Goal: Task Accomplishment & Management: Use online tool/utility

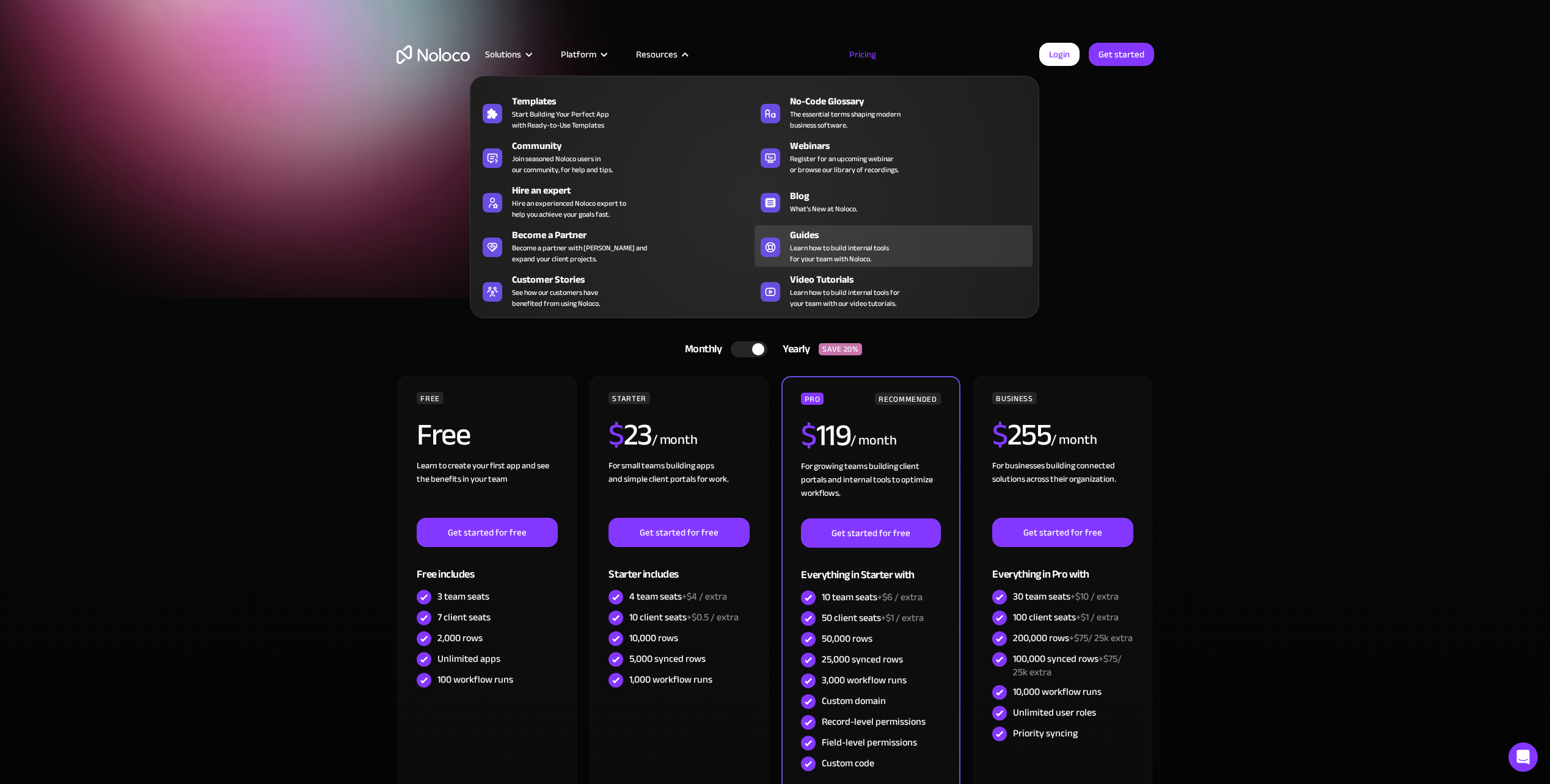
click at [814, 245] on span "Learn how to build internal tools for your team with Noloco." at bounding box center [839, 253] width 99 height 22
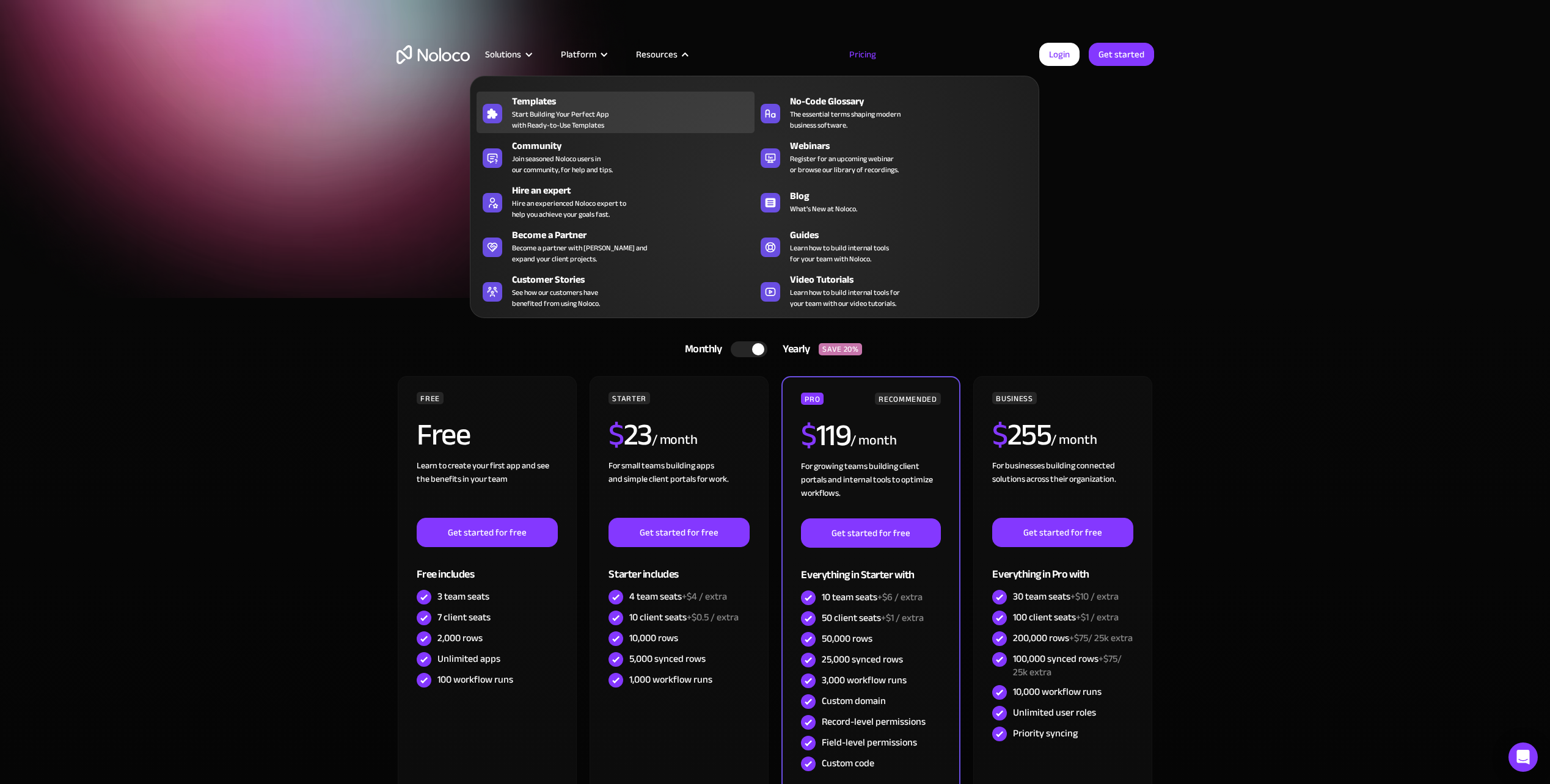
click at [548, 109] on span "Start Building Your Perfect App with Ready-to-Use Templates" at bounding box center [561, 120] width 97 height 22
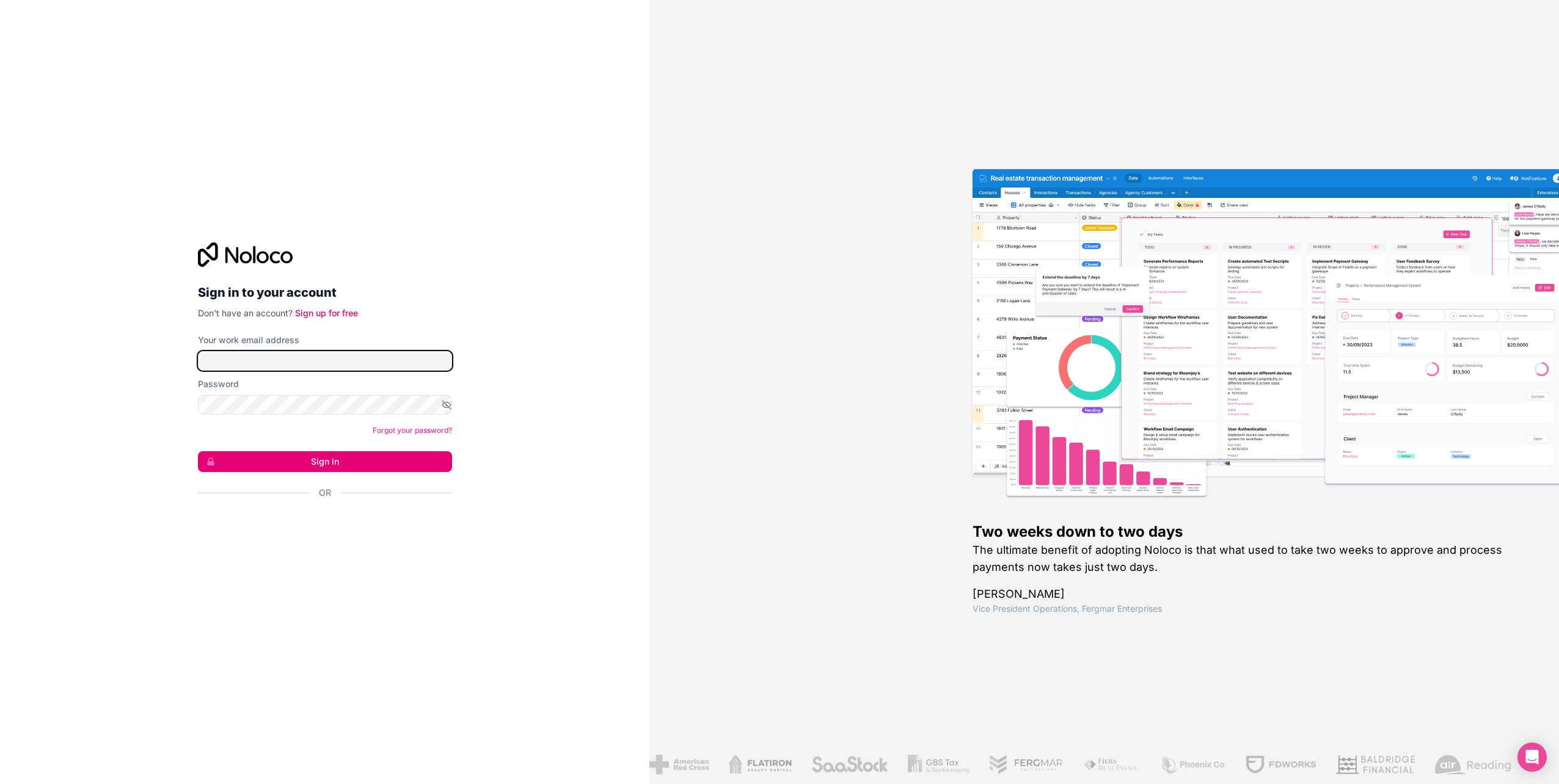
click at [327, 360] on input "Your work email address" at bounding box center [325, 361] width 254 height 19
type input "michael@gralke.com"
click at [314, 460] on button "Sign in" at bounding box center [325, 462] width 254 height 21
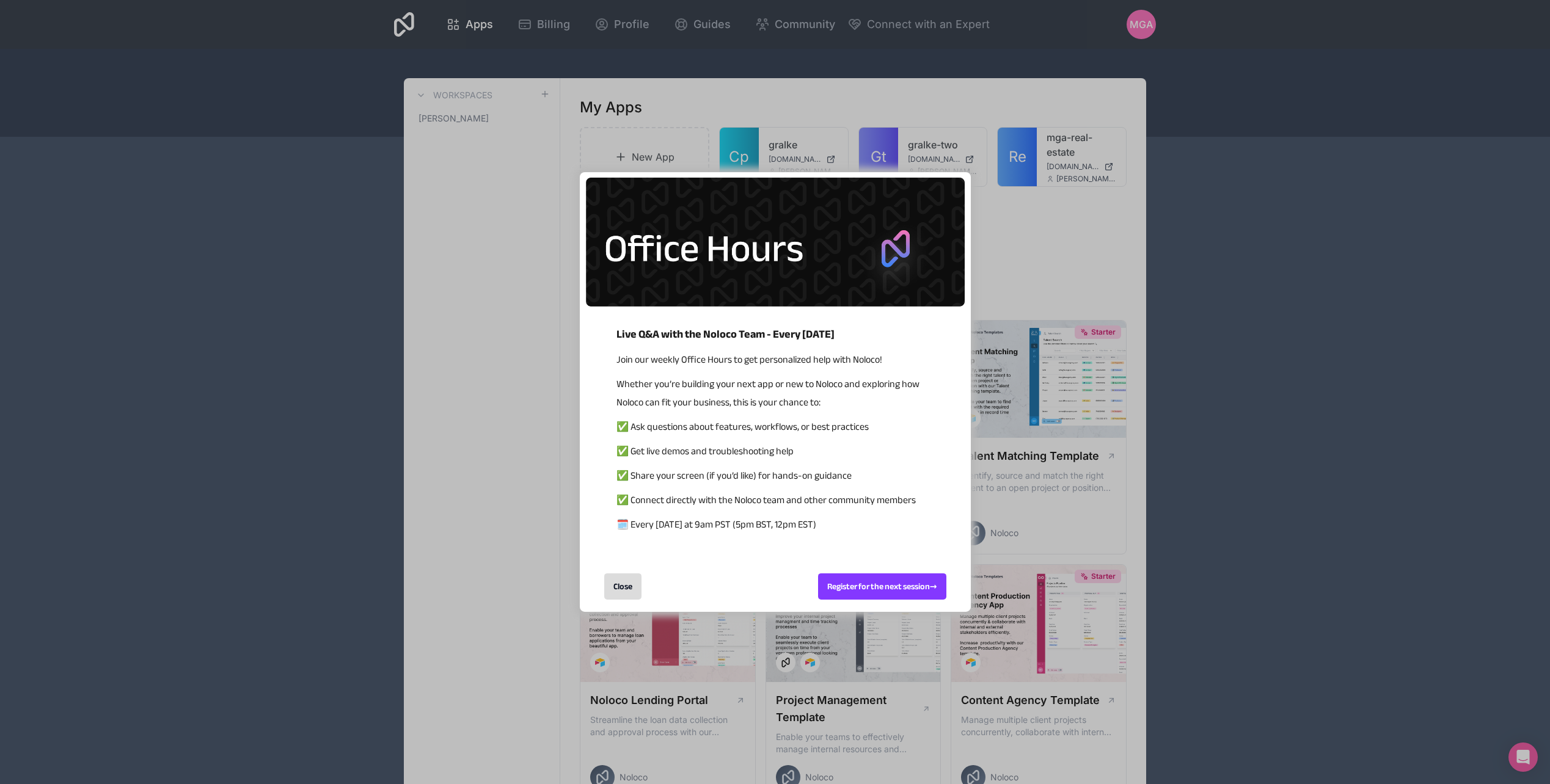
click at [738, 526] on span "🗓️ Every Wednesday at 9am PST (5pm BST, 12pm EST)" at bounding box center [716, 524] width 200 height 18
copy span "ST ("
click at [718, 584] on div "Close" at bounding box center [678, 587] width 195 height 51
click at [884, 588] on div "Register for the next session →" at bounding box center [882, 587] width 129 height 26
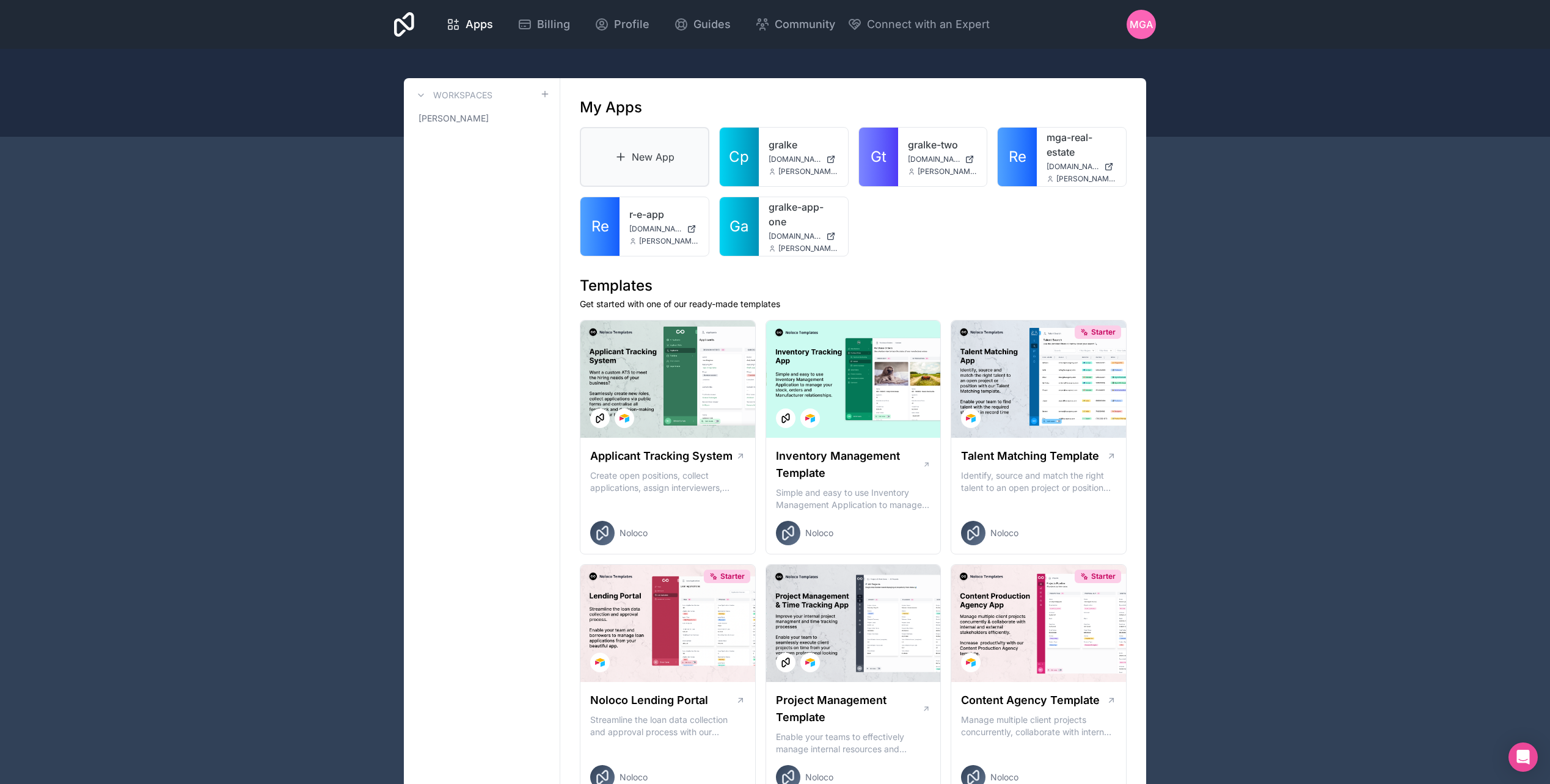
click at [658, 144] on link "New App" at bounding box center [644, 157] width 129 height 60
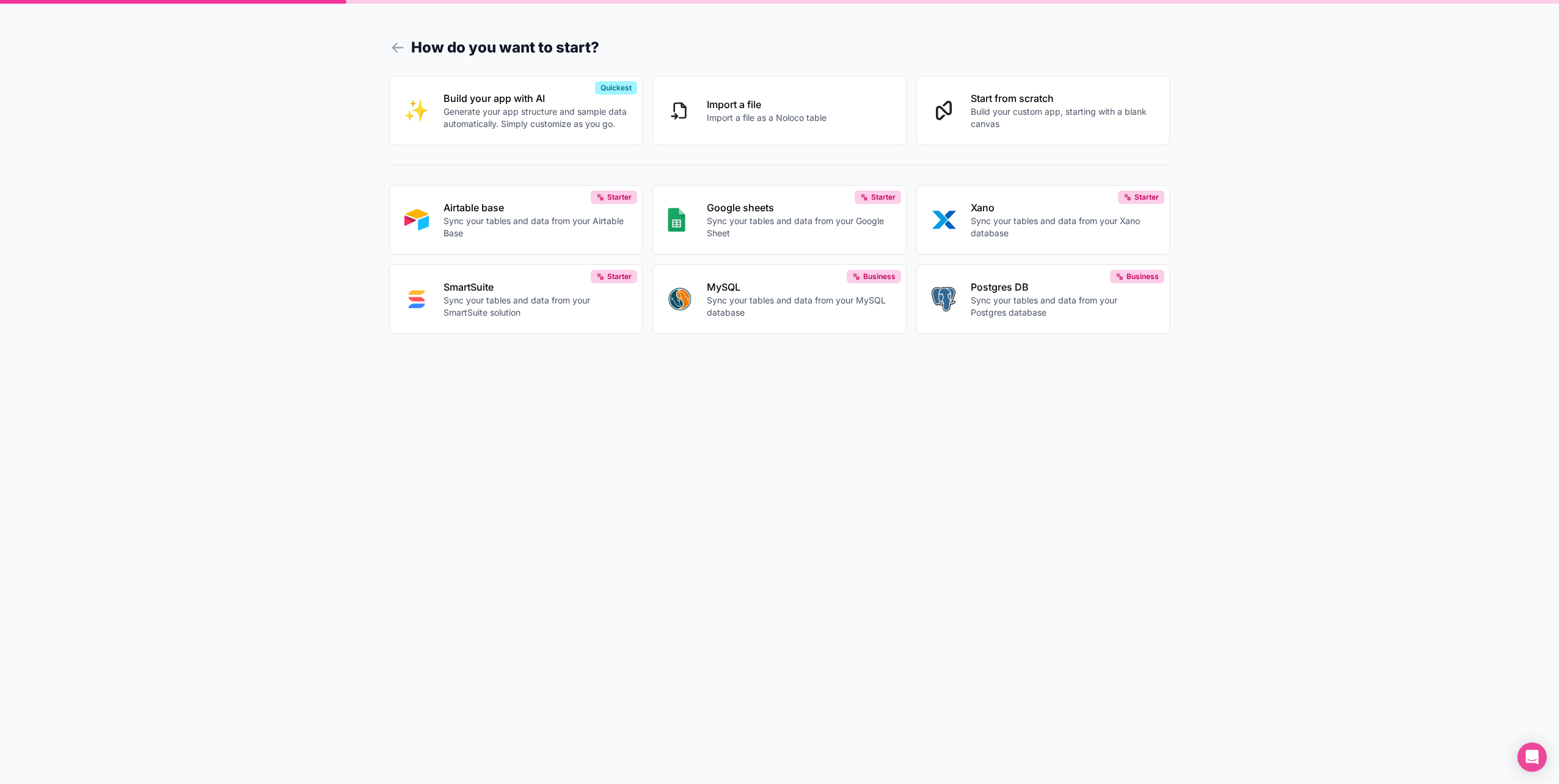
click at [301, 138] on div "How do you want to start? Build your app with AI Generate your app structure an…" at bounding box center [779, 392] width 1559 height 784
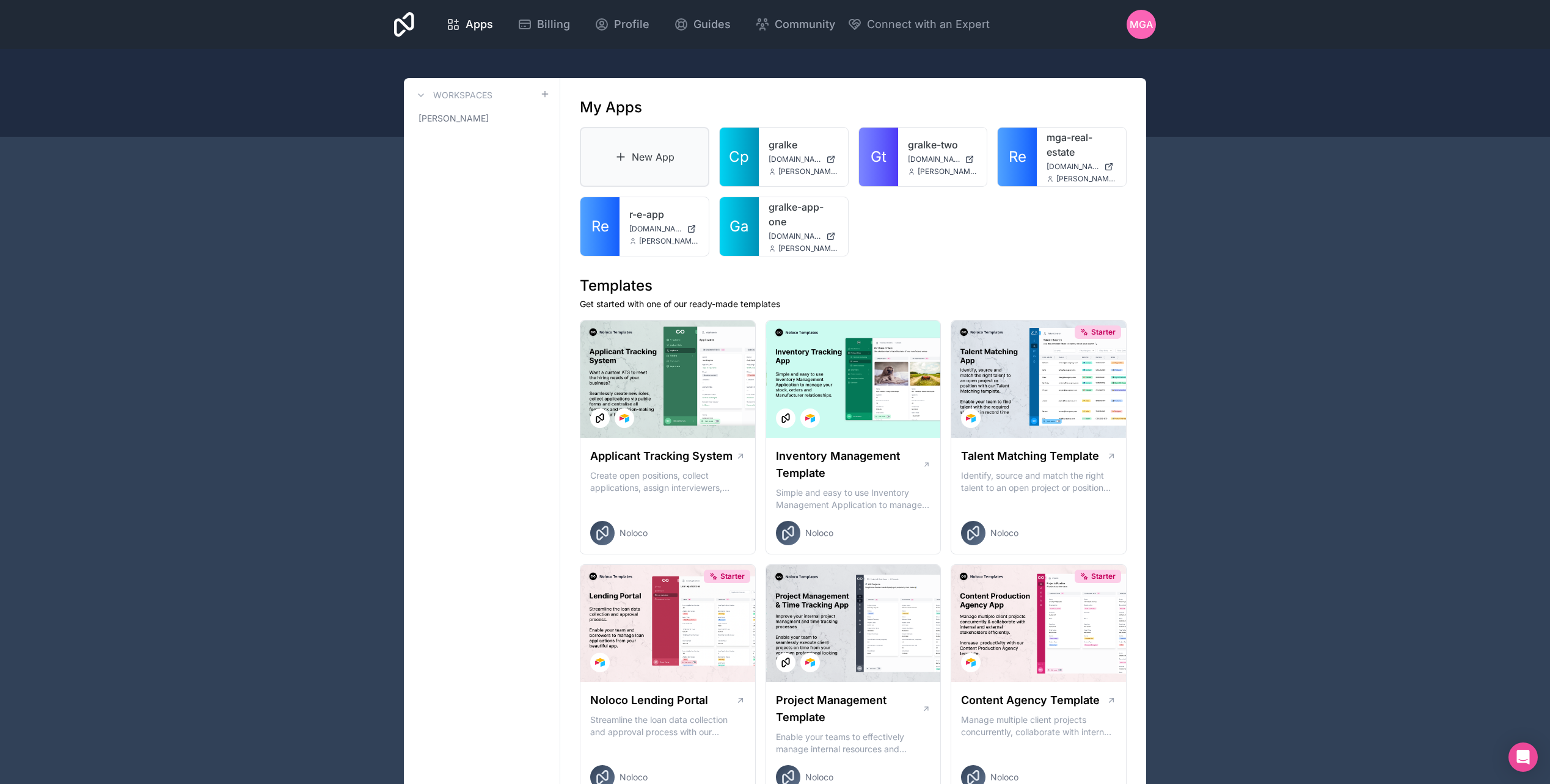
click at [672, 158] on link "New App" at bounding box center [644, 157] width 129 height 60
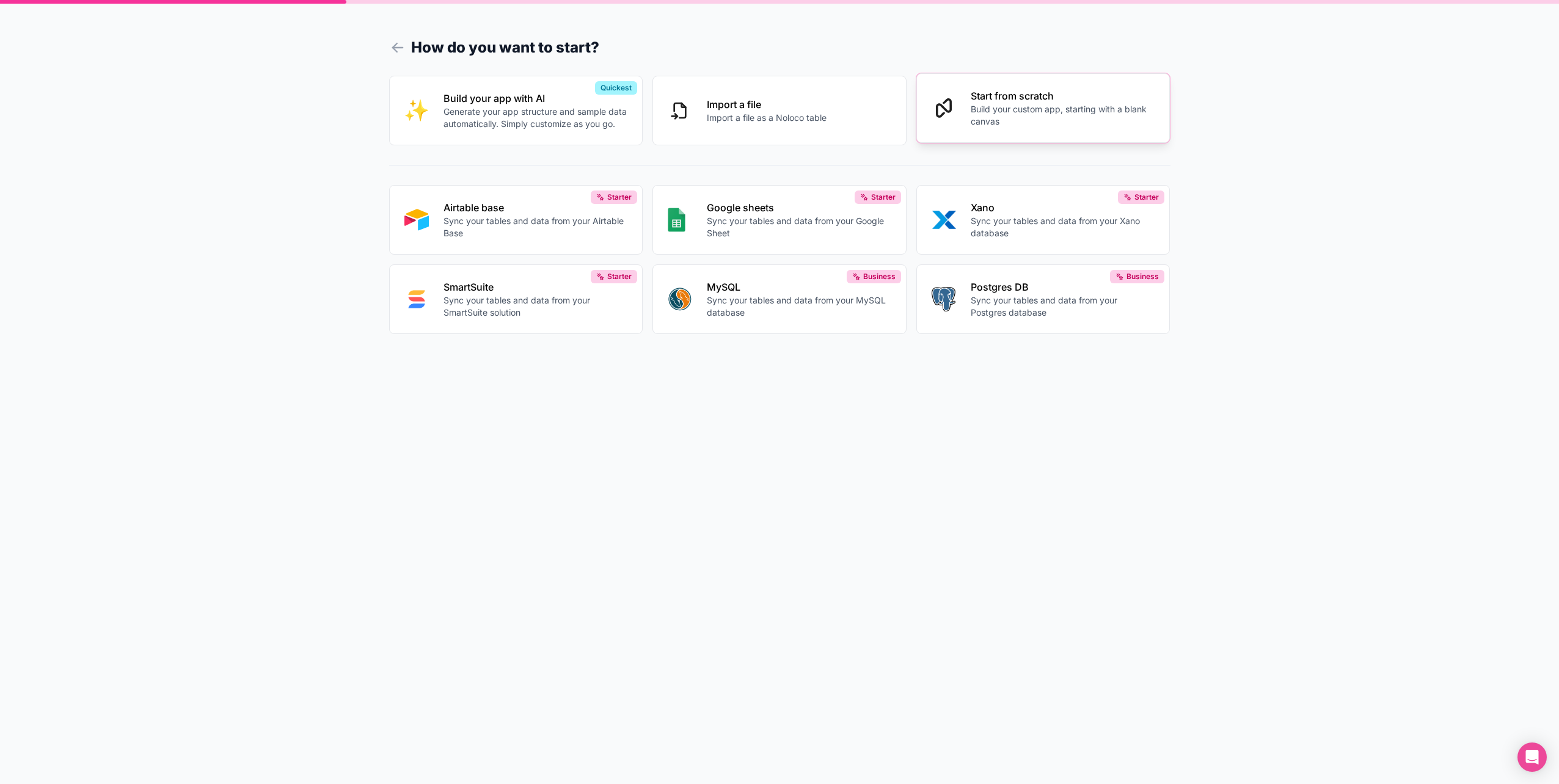
click at [1007, 102] on p "Start from scratch" at bounding box center [1063, 96] width 185 height 15
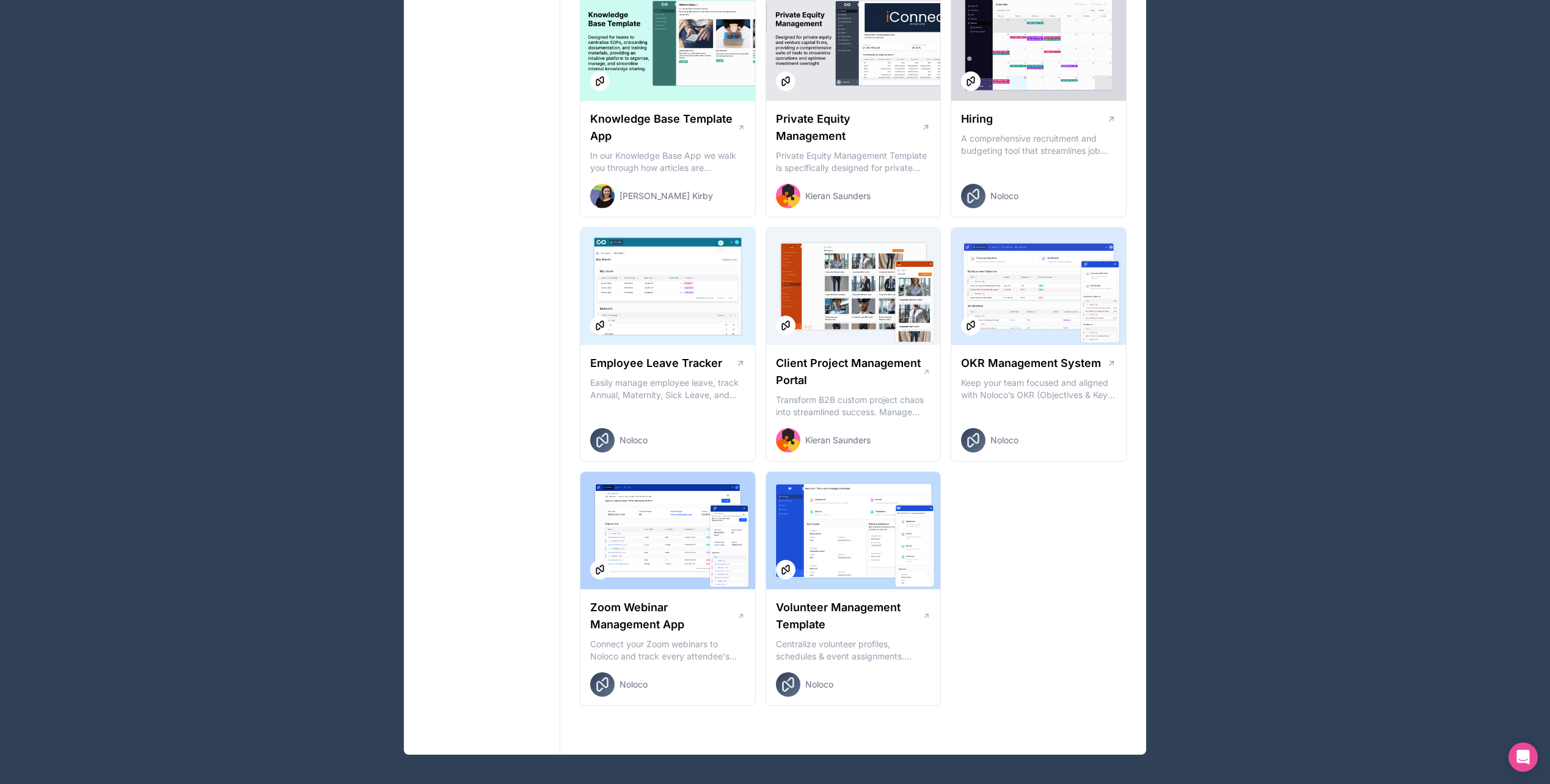
scroll to position [1498, 0]
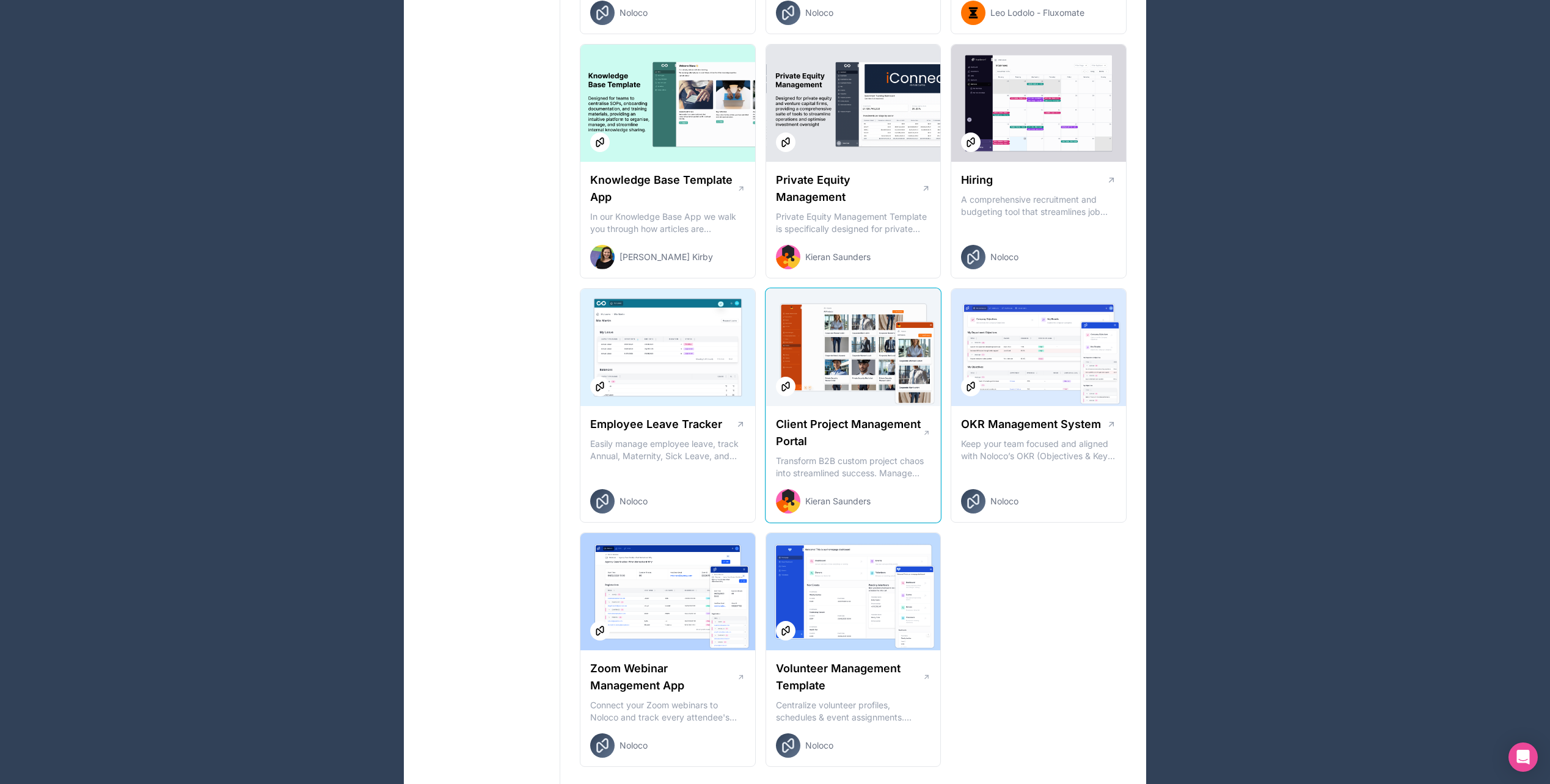
click at [851, 365] on div at bounding box center [853, 347] width 175 height 117
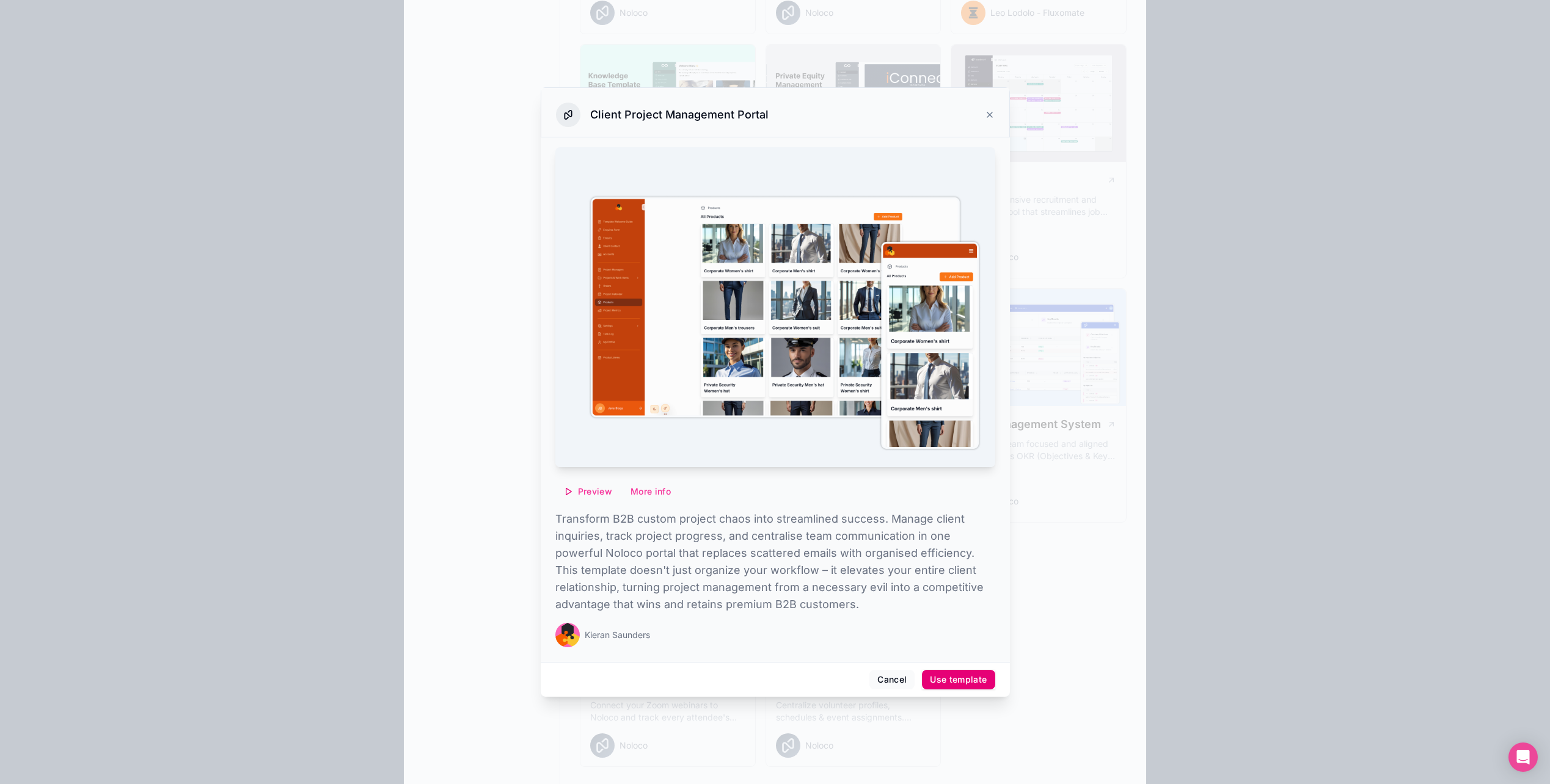
click at [964, 679] on div "Use template" at bounding box center [958, 679] width 57 height 11
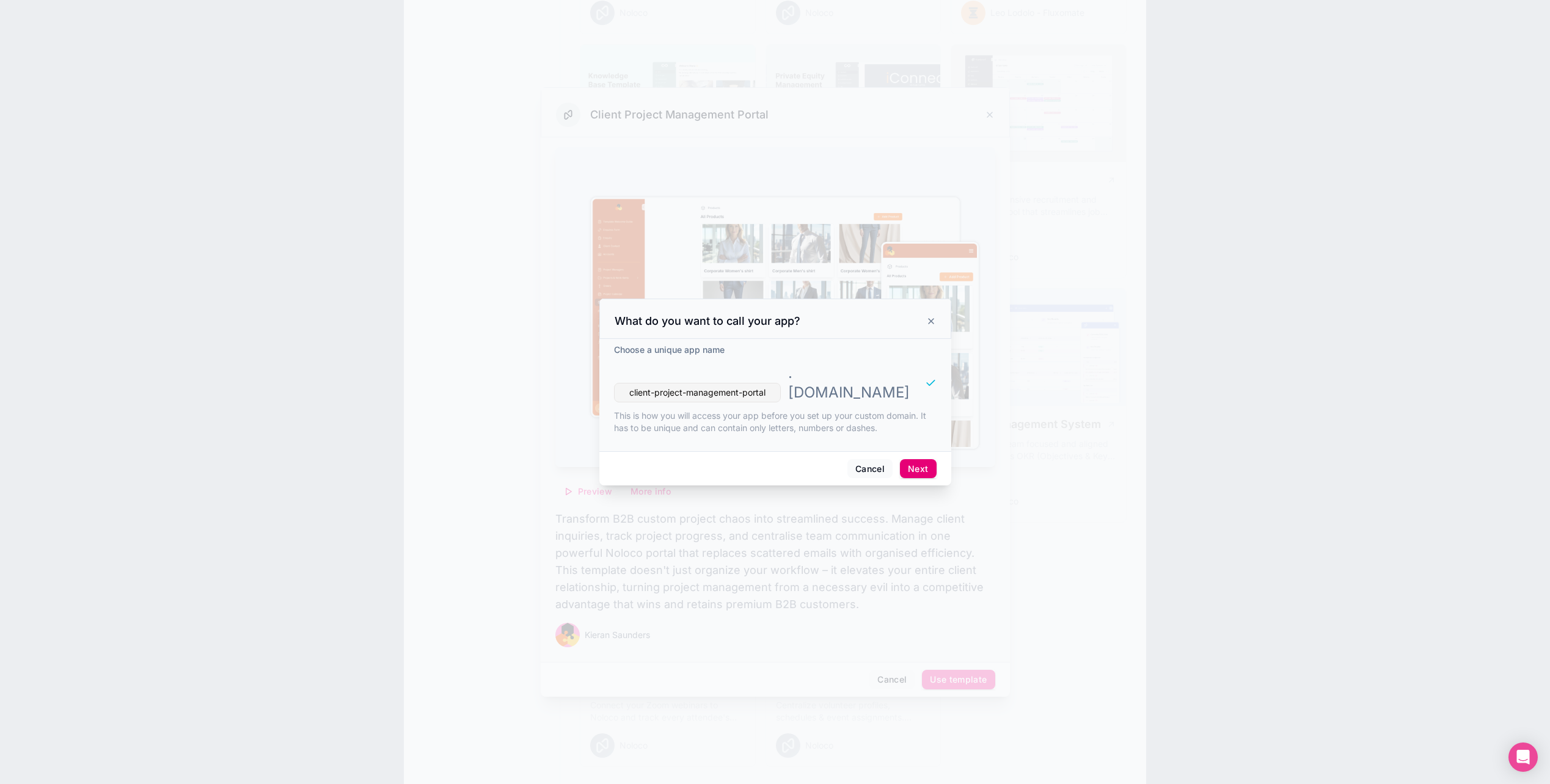
type input "client-project-management-portal"
click at [919, 459] on button "Next" at bounding box center [917, 469] width 36 height 19
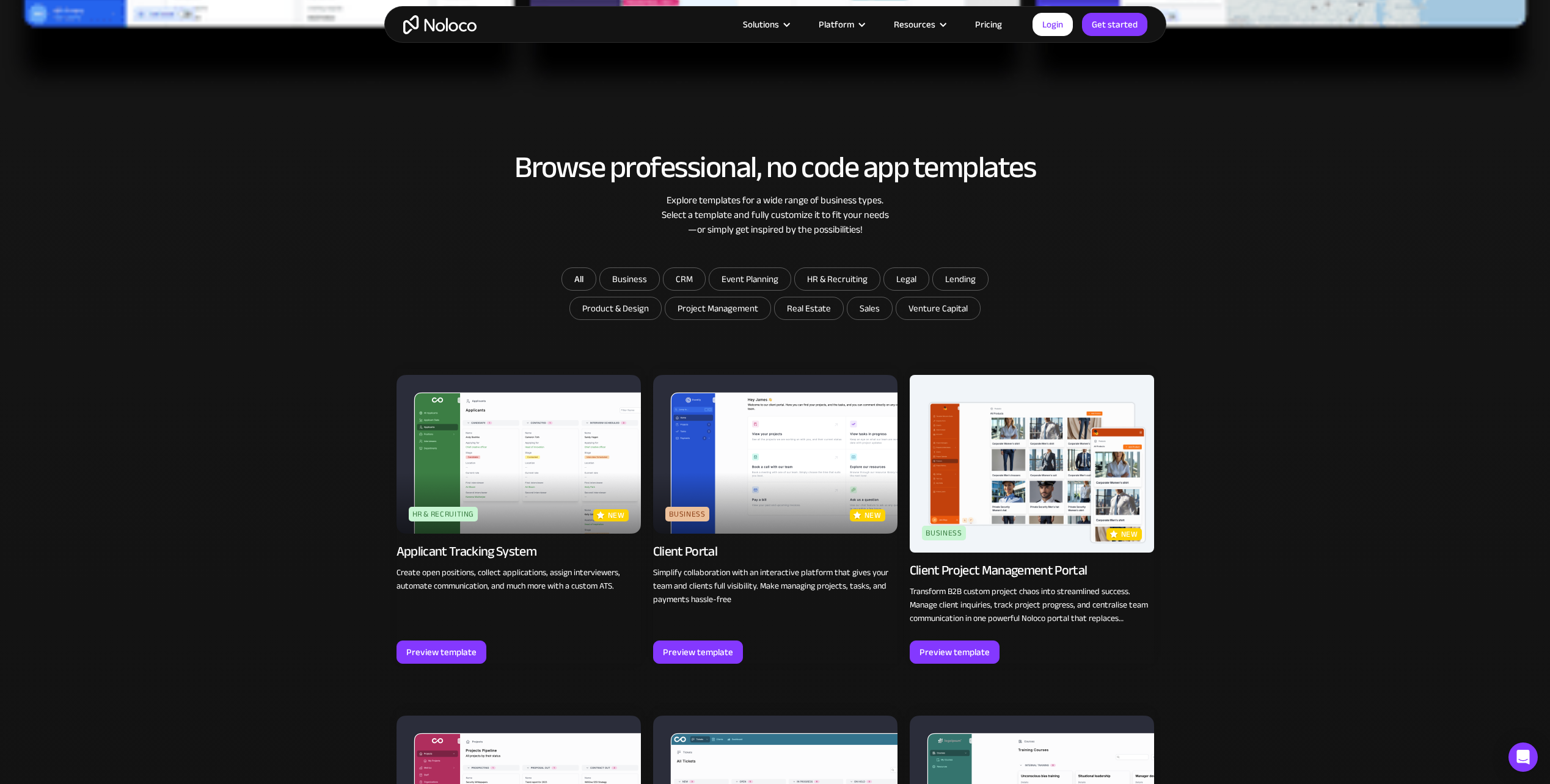
scroll to position [855, 0]
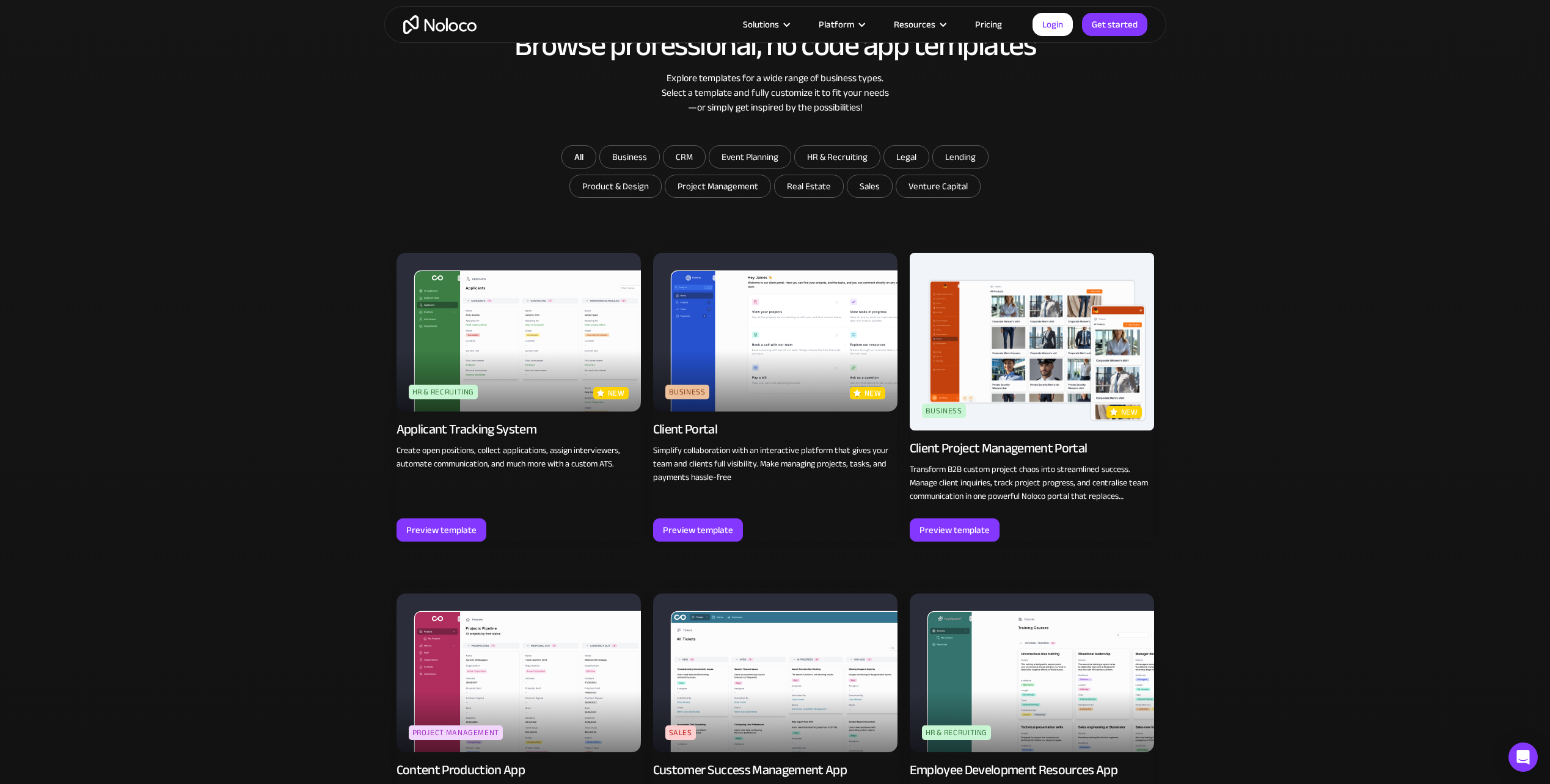
click at [956, 446] on div "Client Project Management Portal" at bounding box center [998, 448] width 178 height 17
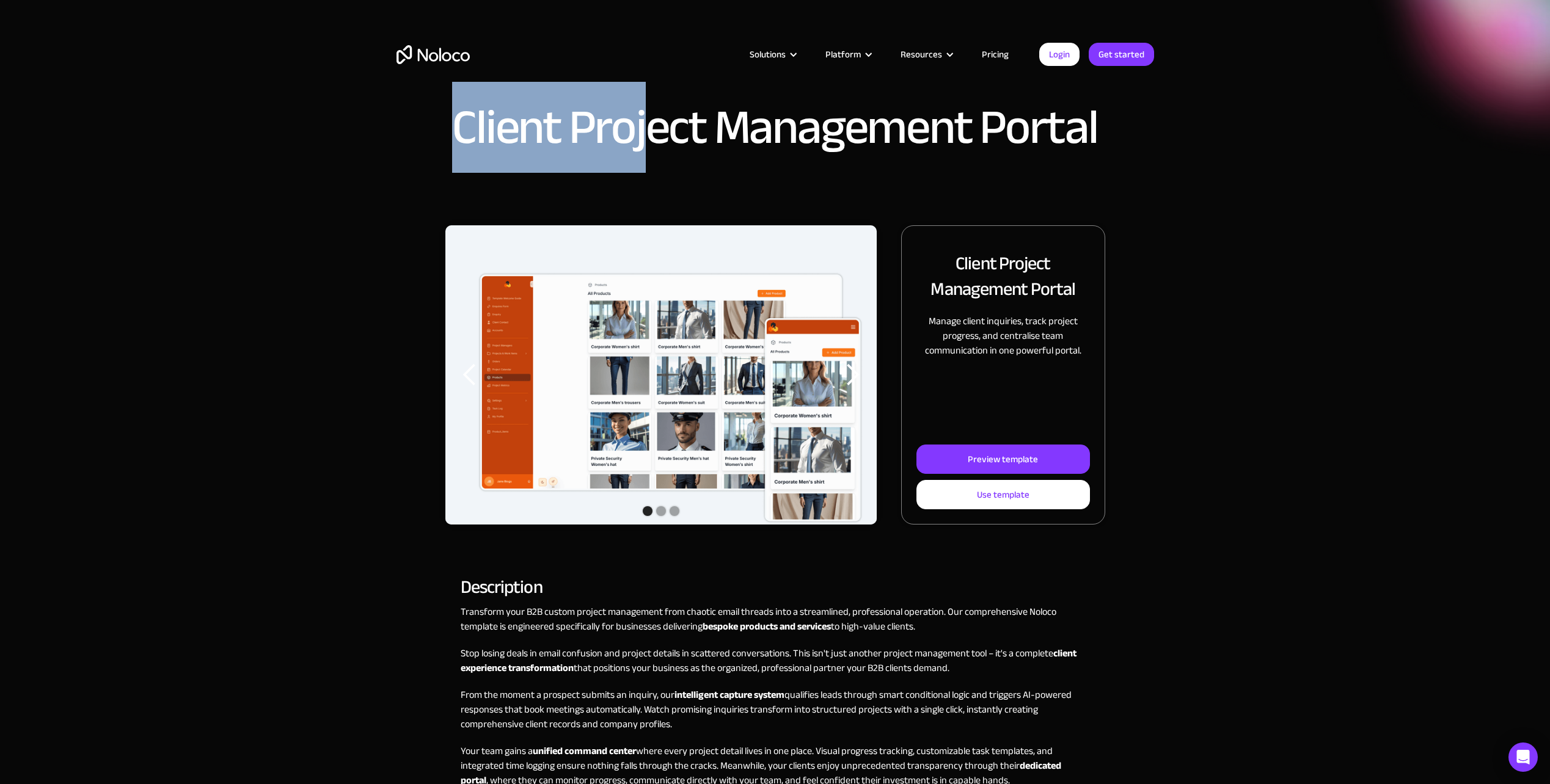
drag, startPoint x: 456, startPoint y: 122, endPoint x: 652, endPoint y: 128, distance: 196.1
click at [652, 128] on h1 "Client Project Management Portal" at bounding box center [775, 128] width 645 height 49
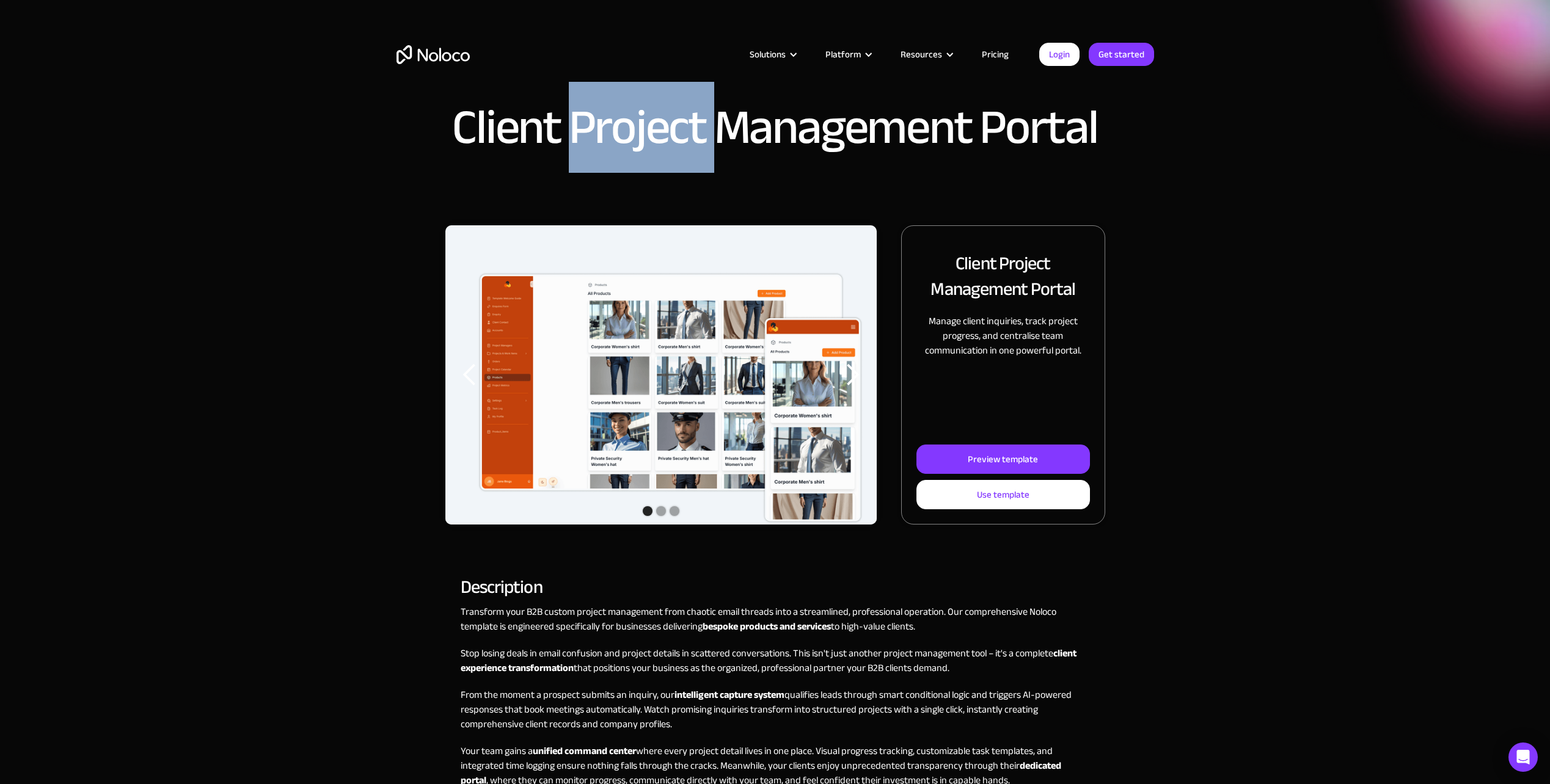
click at [652, 128] on h1 "Client Project Management Portal" at bounding box center [775, 128] width 645 height 49
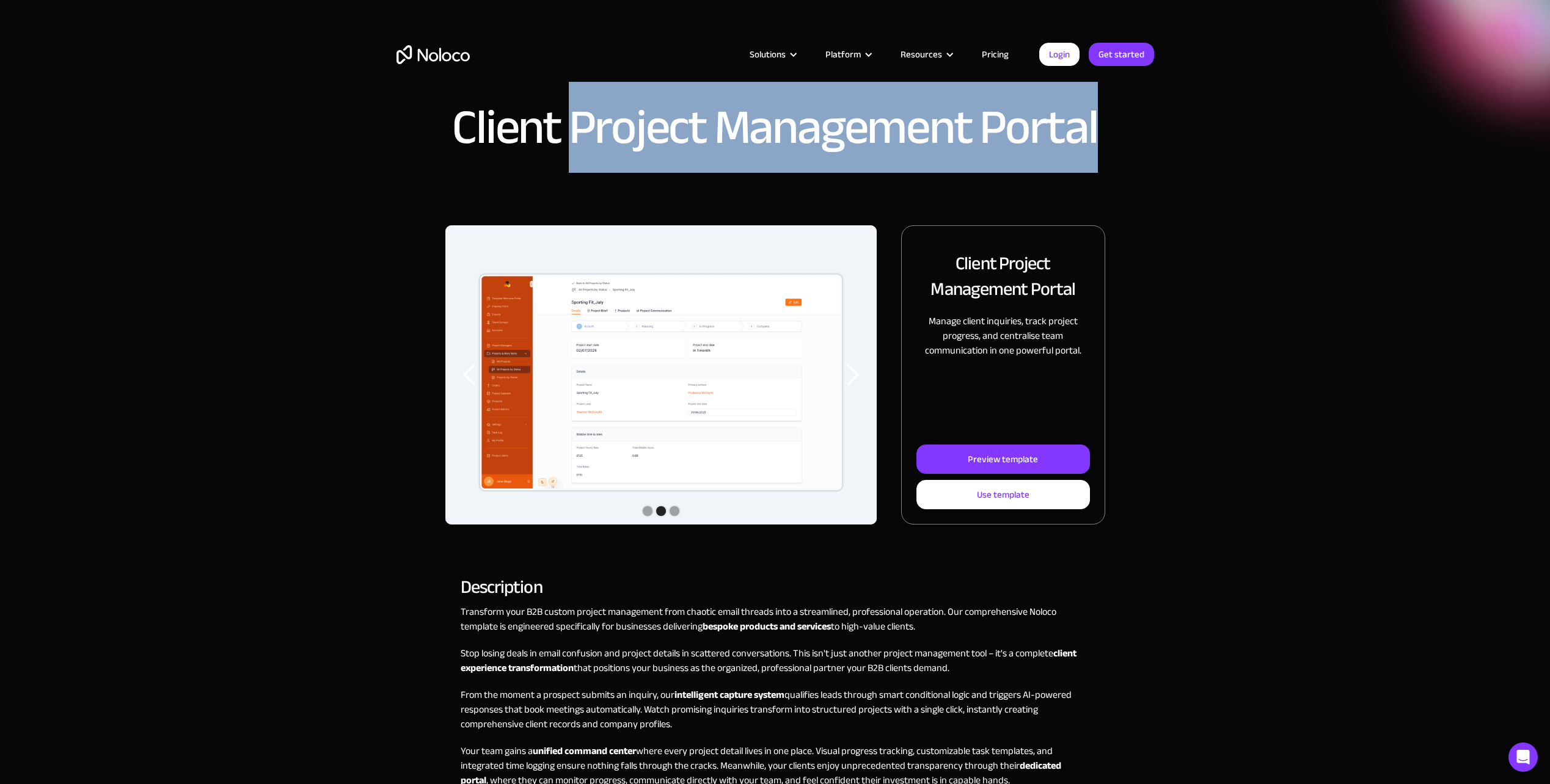
click at [988, 128] on h1 "Client Project Management Portal" at bounding box center [775, 128] width 645 height 49
click at [508, 123] on h1 "Client Project Management Portal" at bounding box center [775, 128] width 645 height 49
drag, startPoint x: 446, startPoint y: 121, endPoint x: 1176, endPoint y: 122, distance: 730.0
click at [1176, 122] on div "Client Project Management Portal" at bounding box center [775, 133] width 892 height 61
copy h1 "Client Project Management Portal"
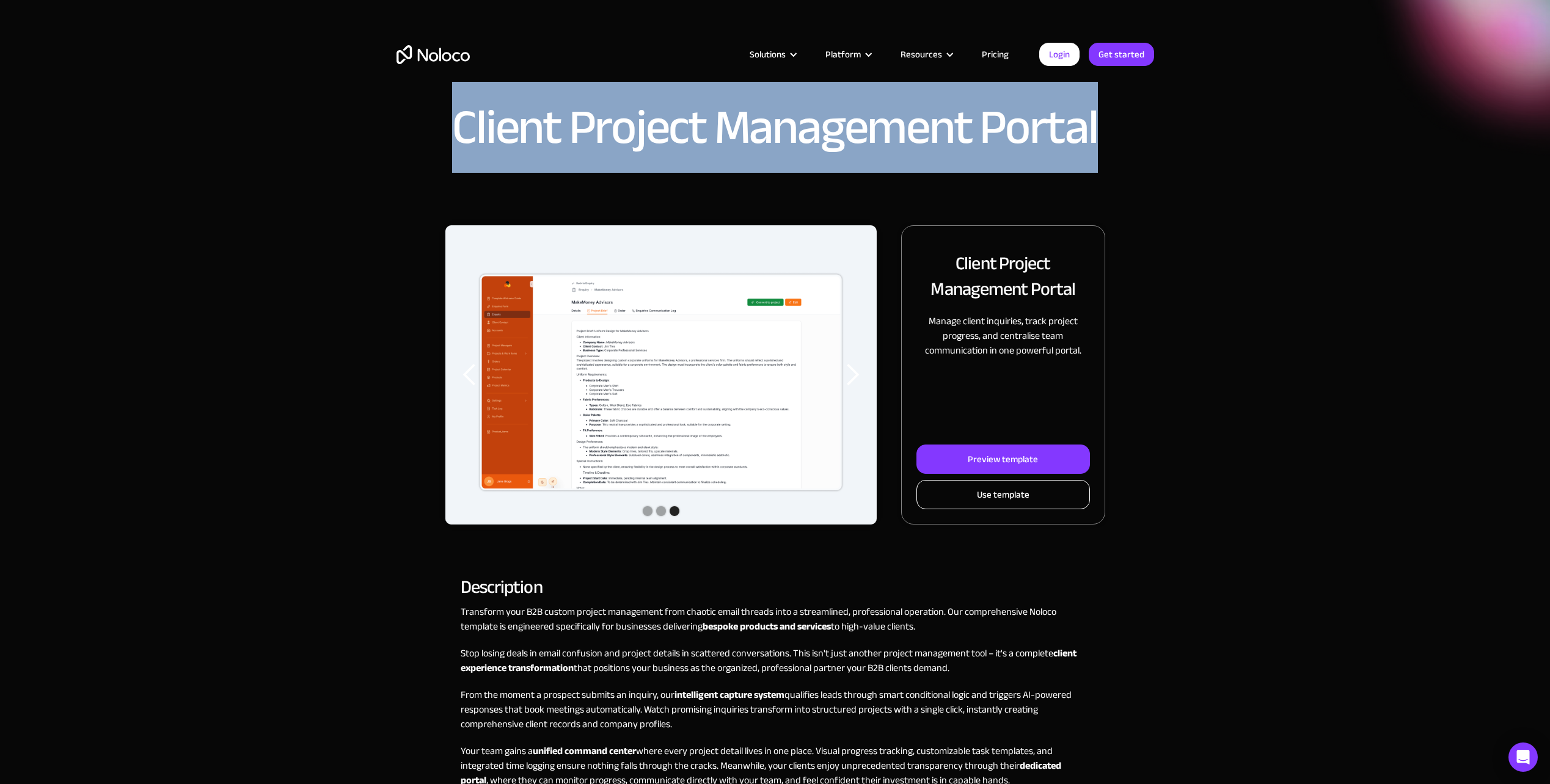
click at [1014, 493] on div "Use template" at bounding box center [1003, 495] width 53 height 16
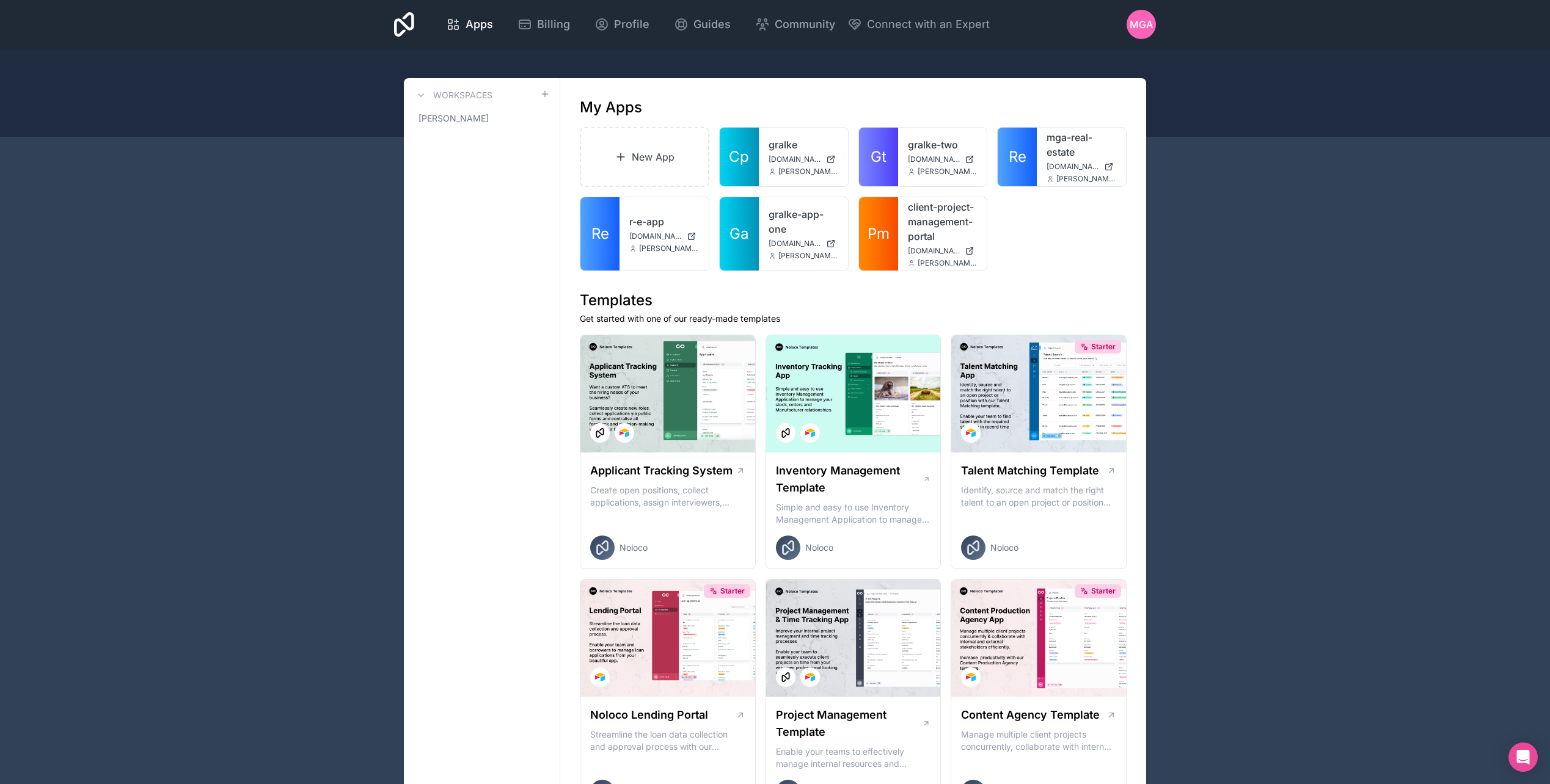
click at [1137, 23] on span "MGA" at bounding box center [1141, 24] width 23 height 15
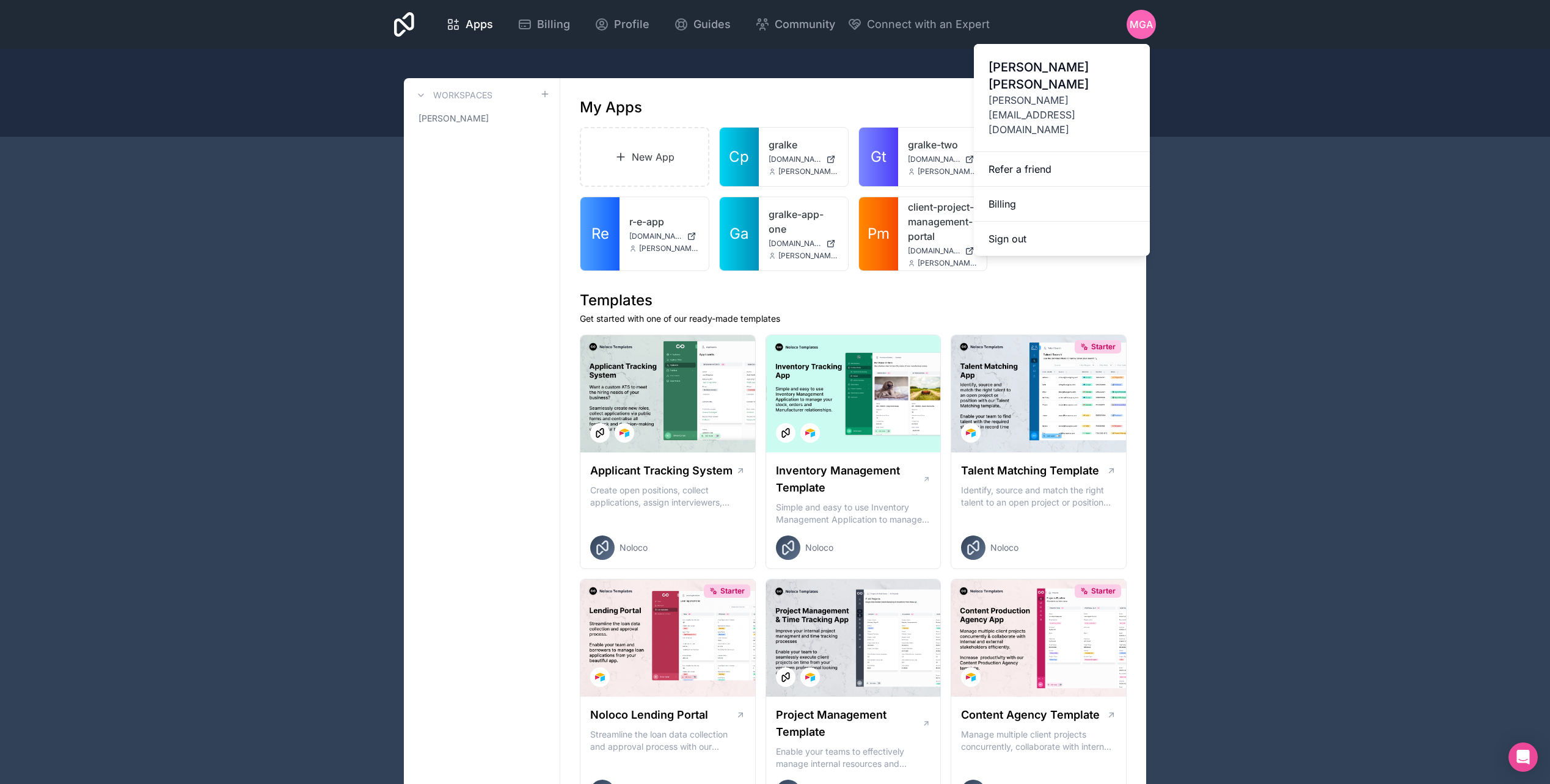
click at [1047, 259] on div "New App Cp gralke gralke.noloco.co michael@gralke.com Gt gralke-two gralke-two.…" at bounding box center [853, 199] width 547 height 144
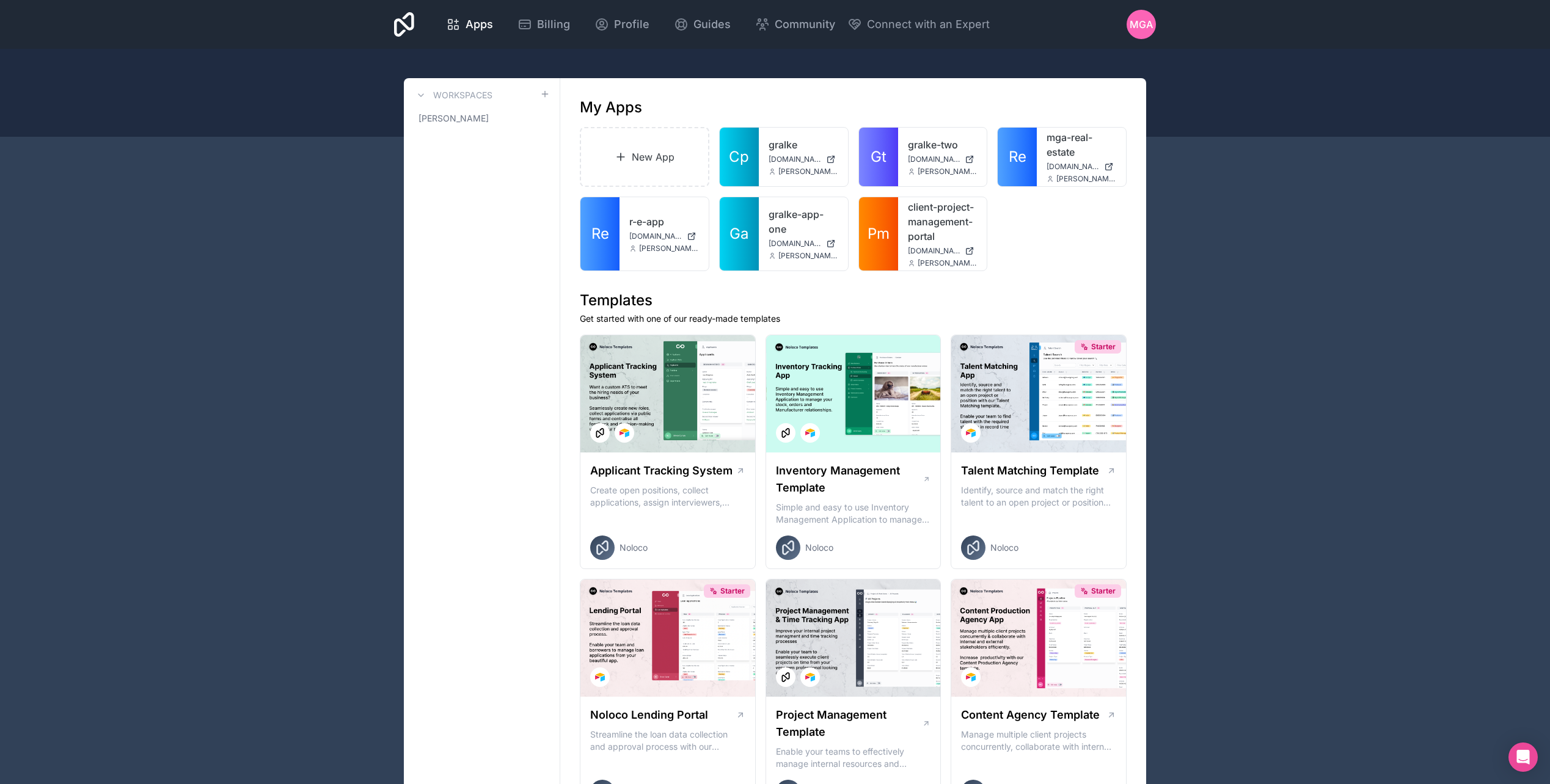
click at [1143, 29] on span "MGA" at bounding box center [1141, 24] width 23 height 15
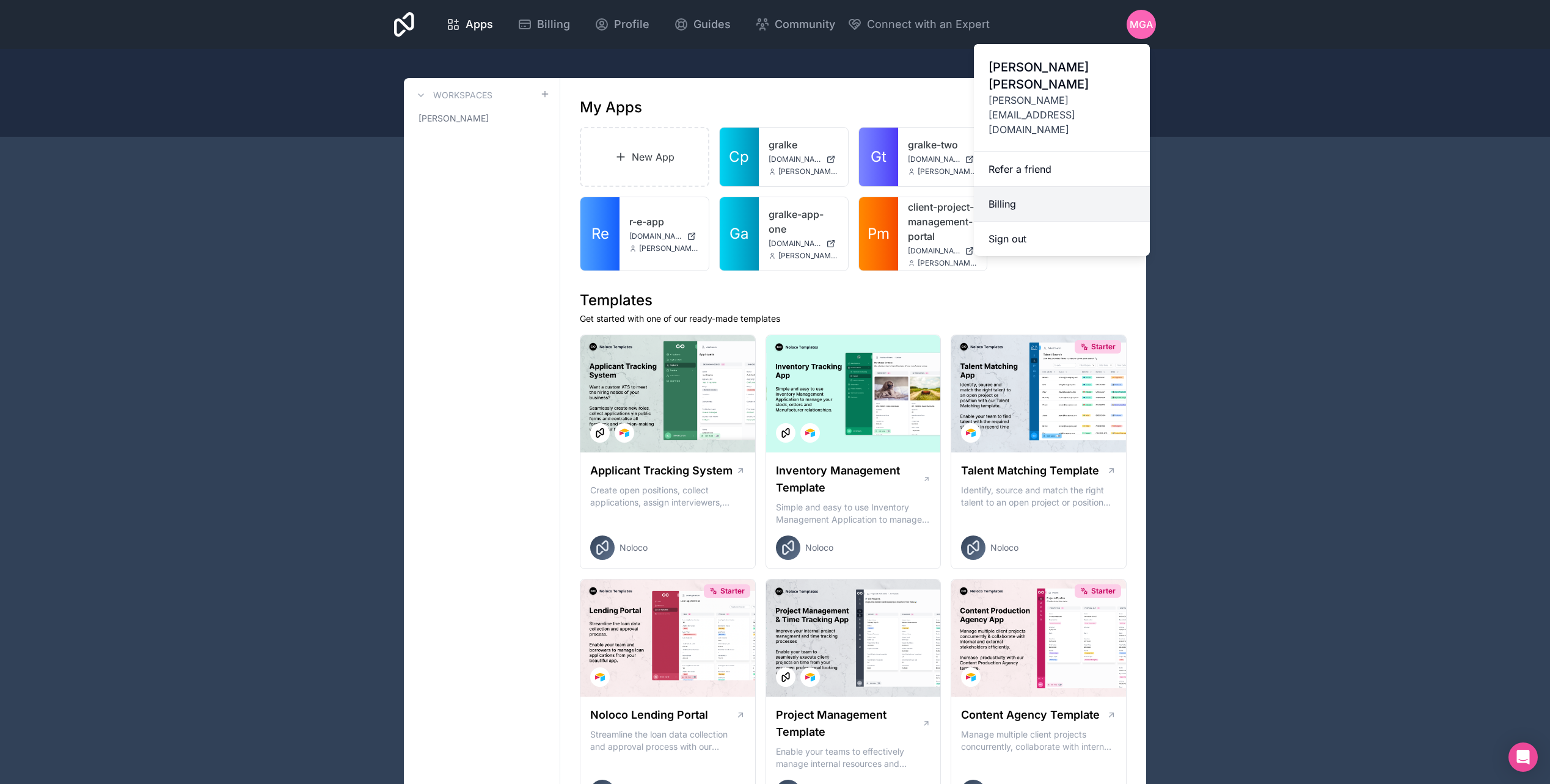
click at [1025, 187] on link "Billing" at bounding box center [1061, 204] width 176 height 35
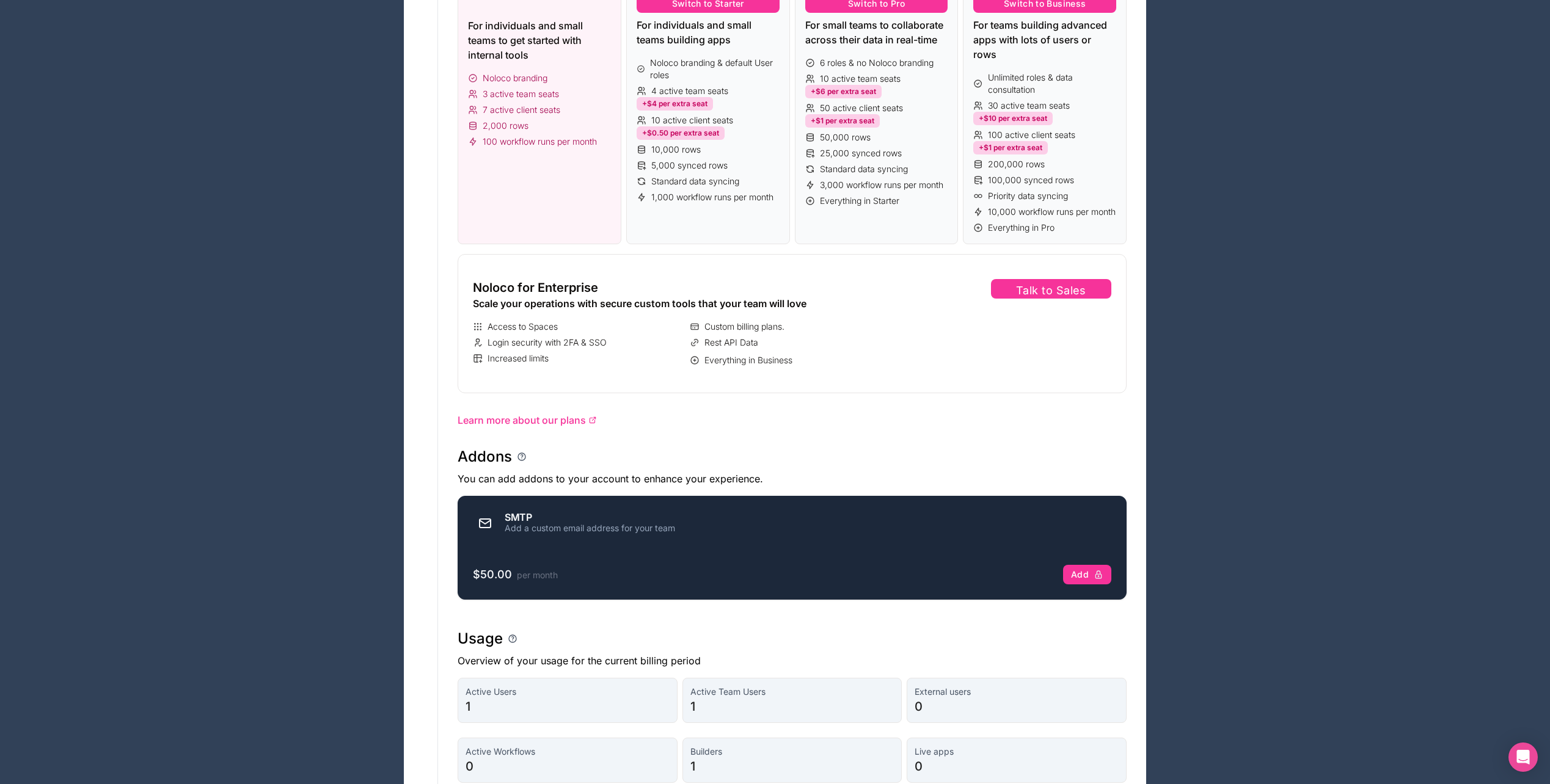
scroll to position [36, 0]
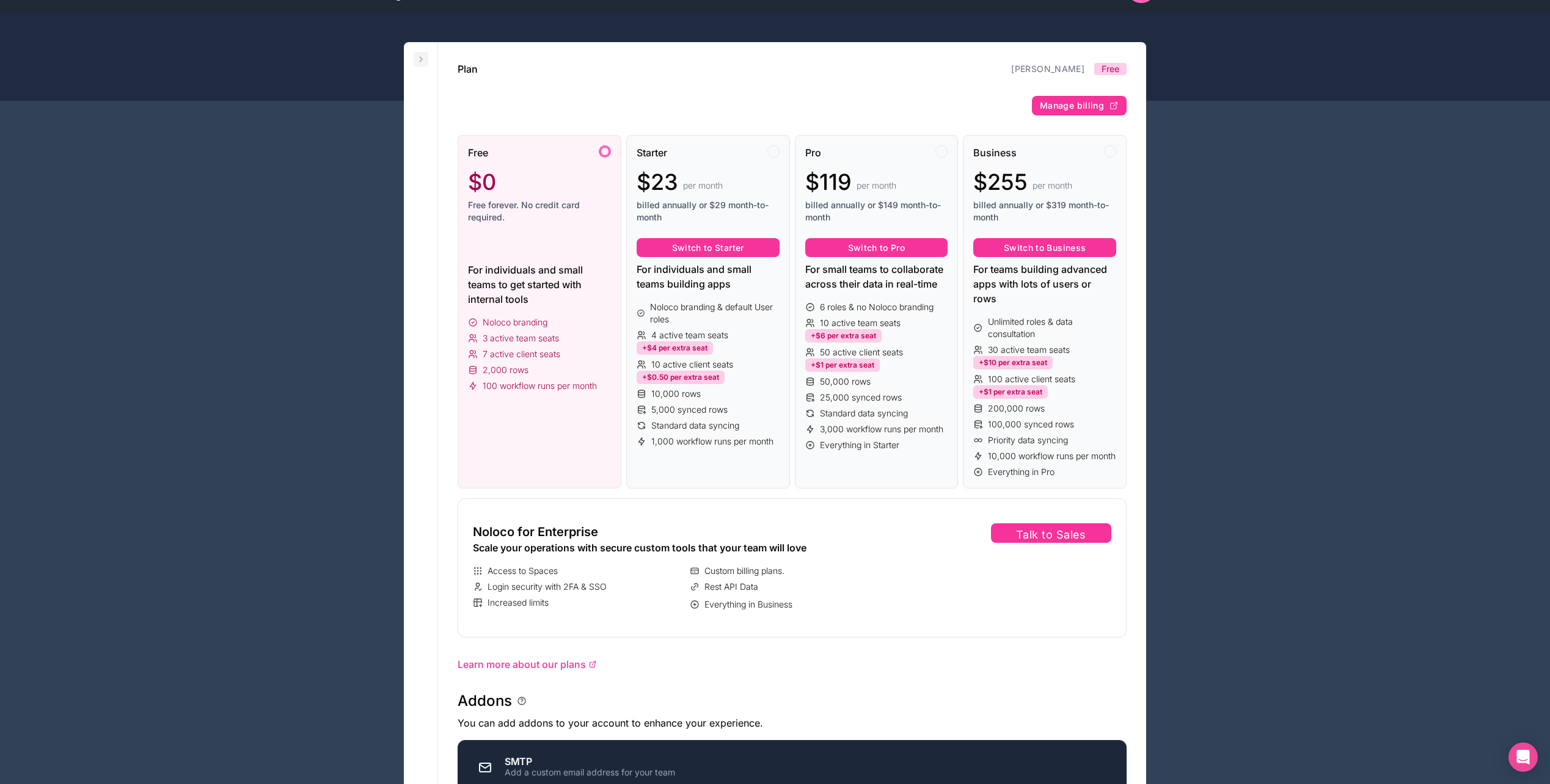
click at [422, 63] on icon at bounding box center [421, 59] width 10 height 10
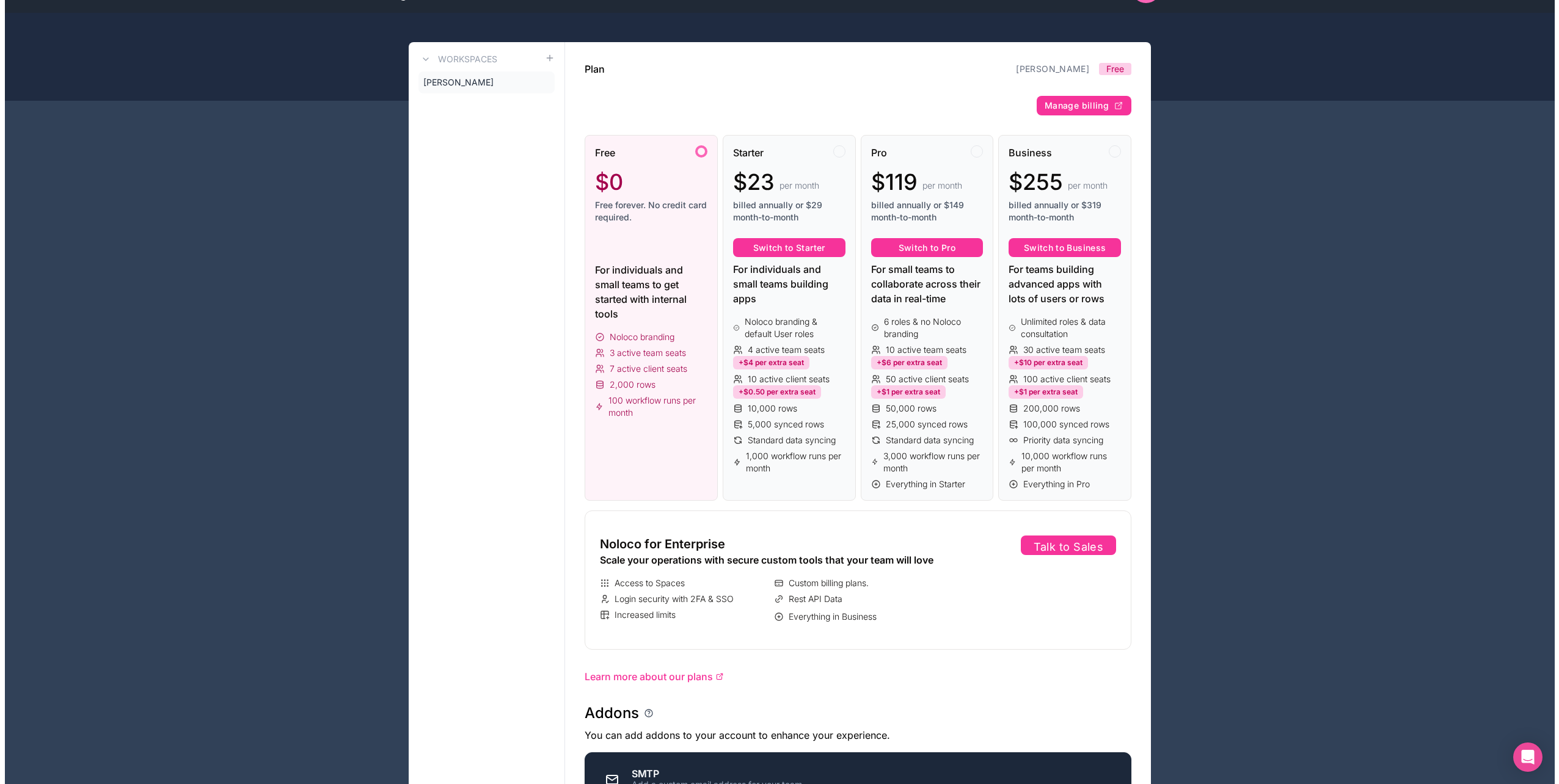
scroll to position [0, 0]
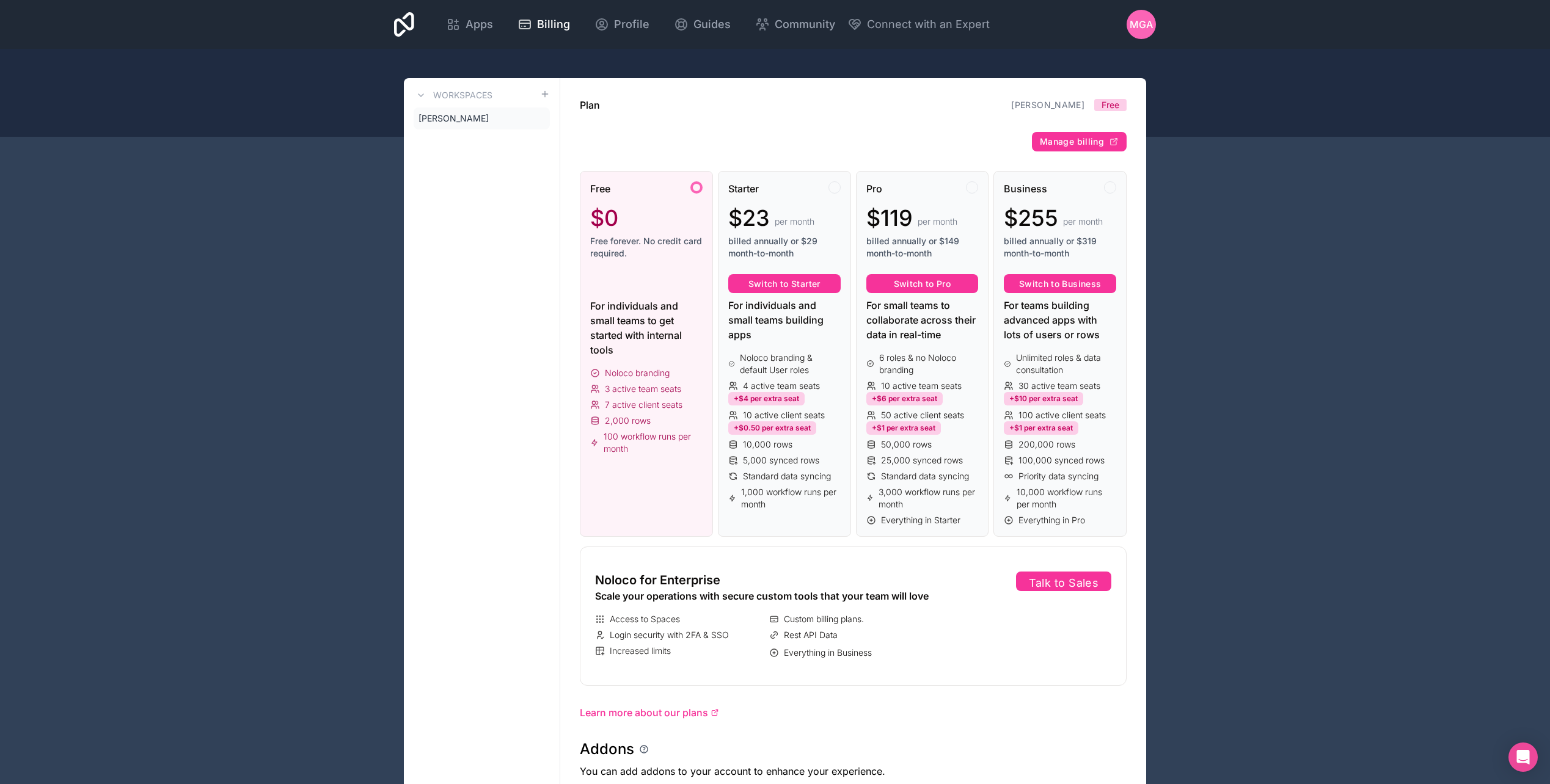
click at [459, 117] on span "[PERSON_NAME]" at bounding box center [453, 119] width 70 height 12
click at [0, 0] on icon at bounding box center [0, 0] width 0 height 0
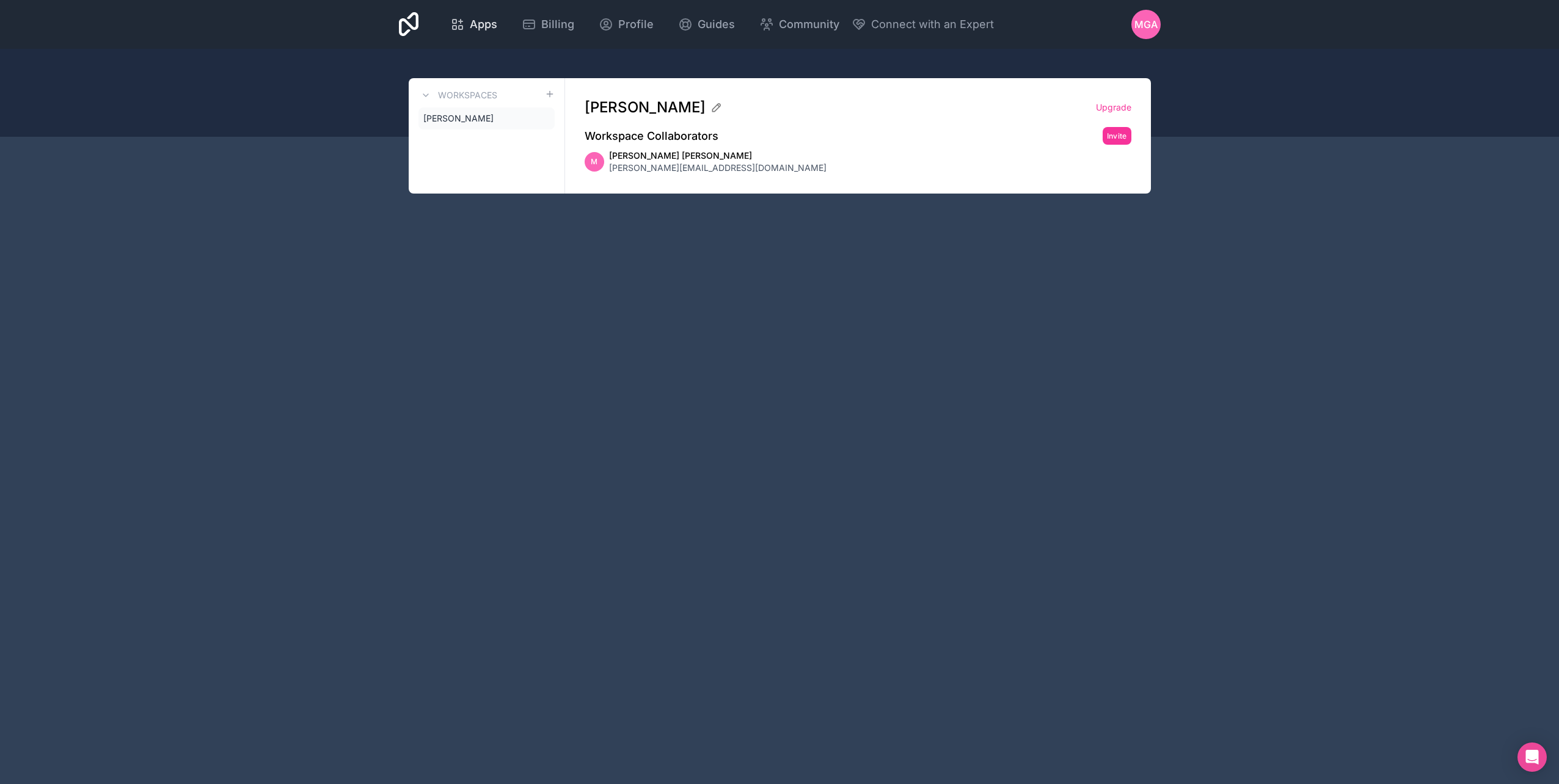
click at [488, 19] on span "Apps" at bounding box center [483, 24] width 27 height 17
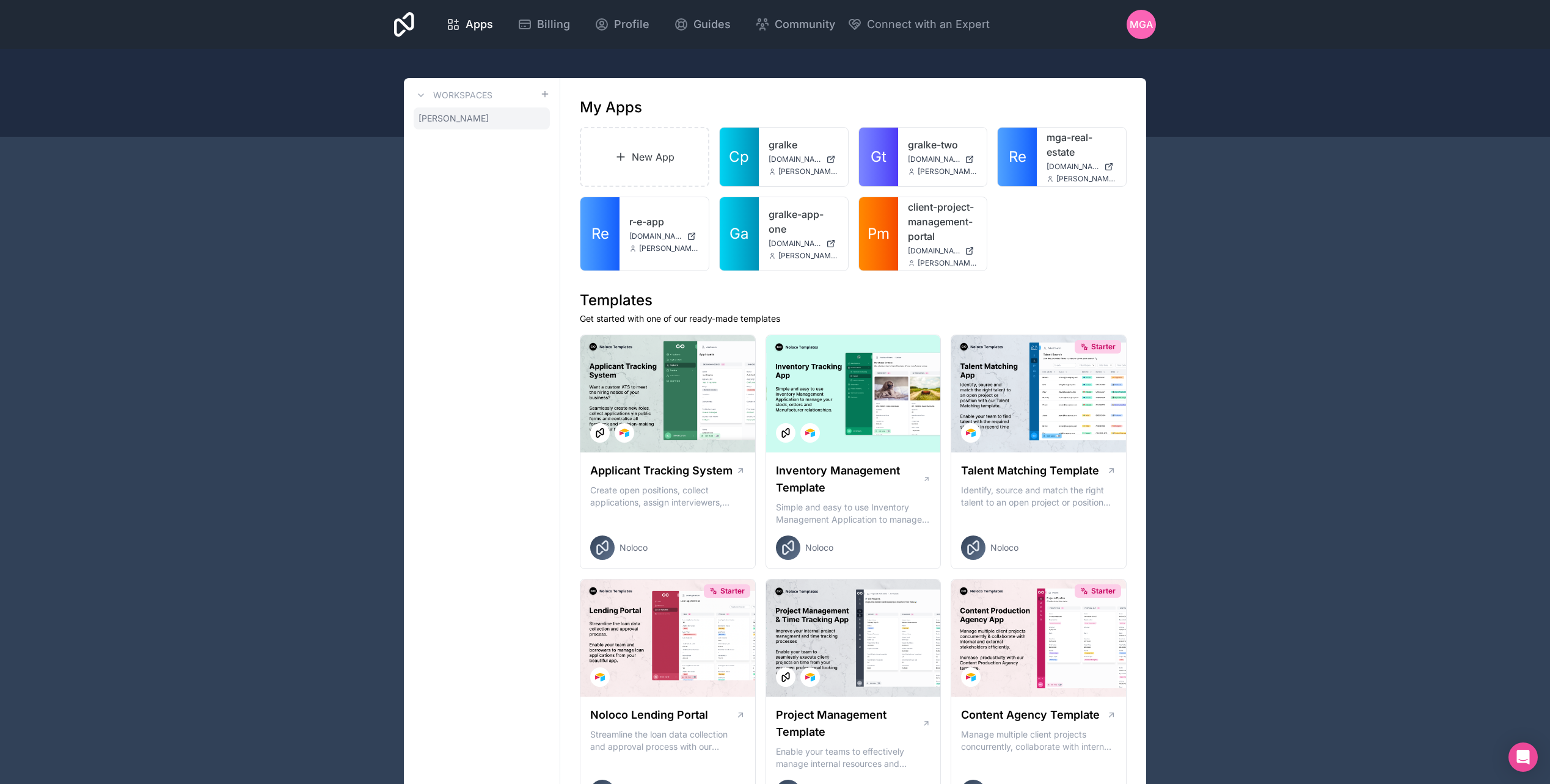
click at [0, 0] on icon at bounding box center [0, 0] width 0 height 0
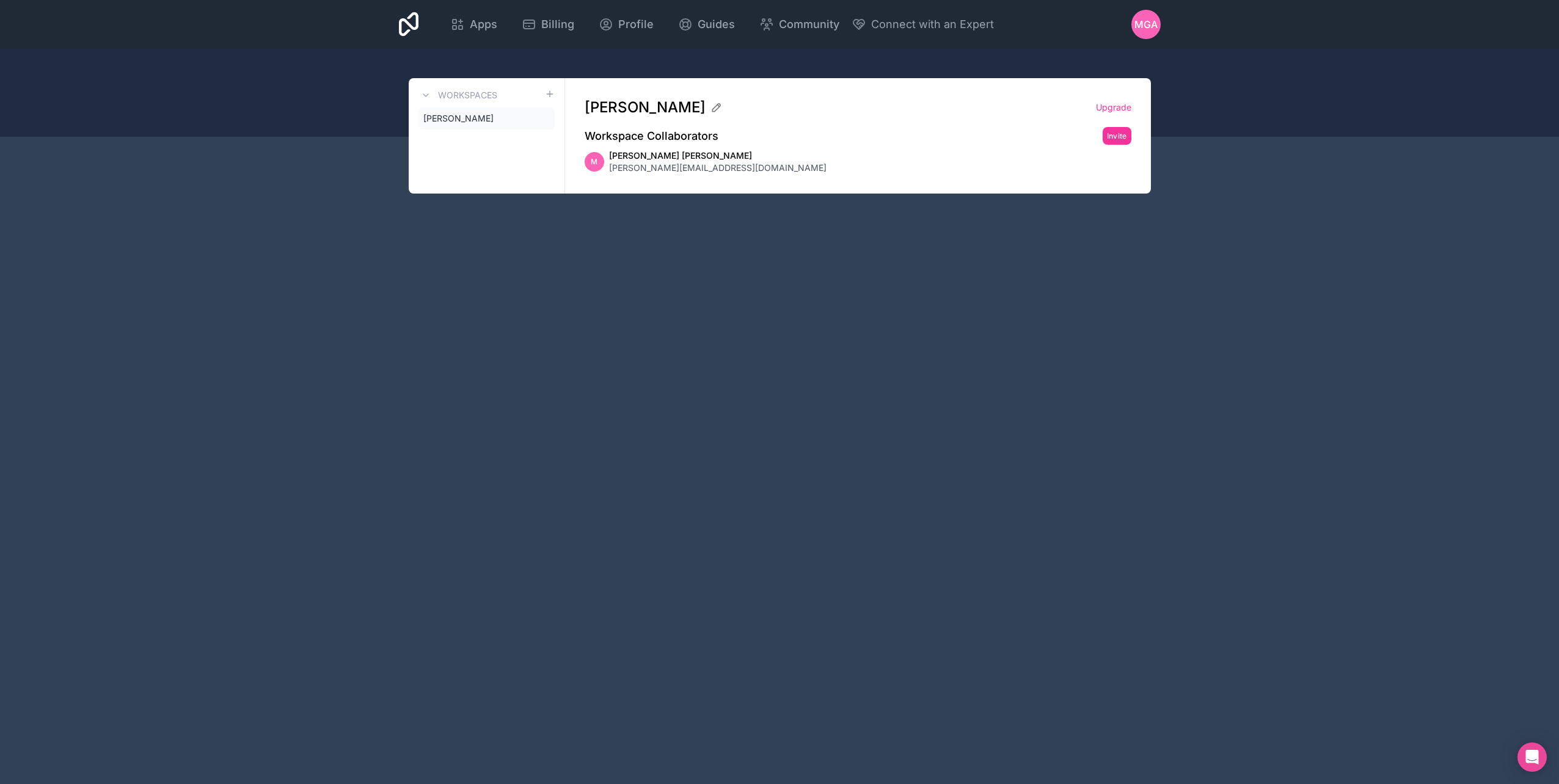
click at [0, 0] on icon at bounding box center [0, 0] width 0 height 0
click at [479, 27] on span "Apps" at bounding box center [483, 24] width 27 height 17
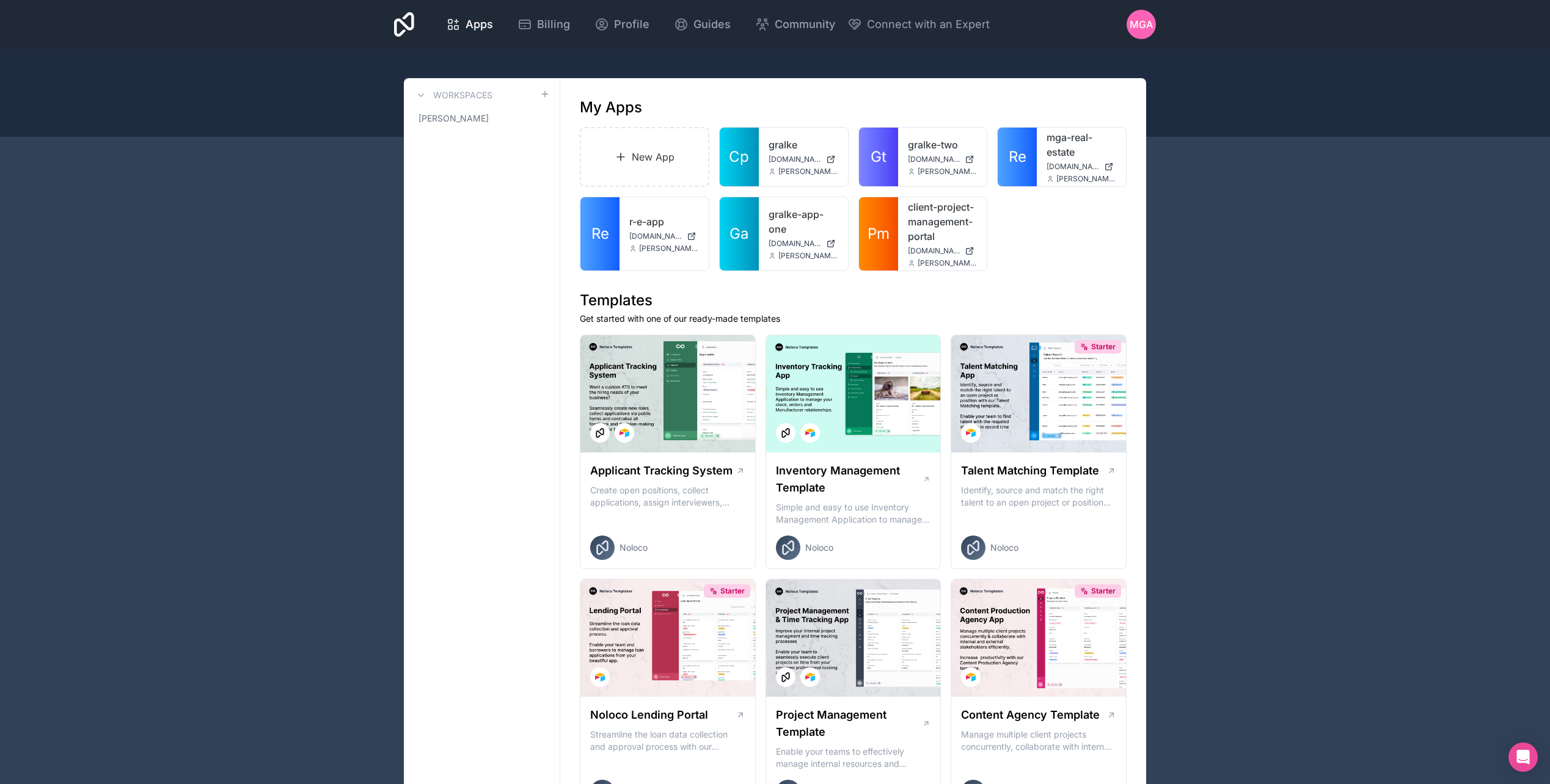
click at [1145, 21] on span "MGA" at bounding box center [1141, 24] width 23 height 15
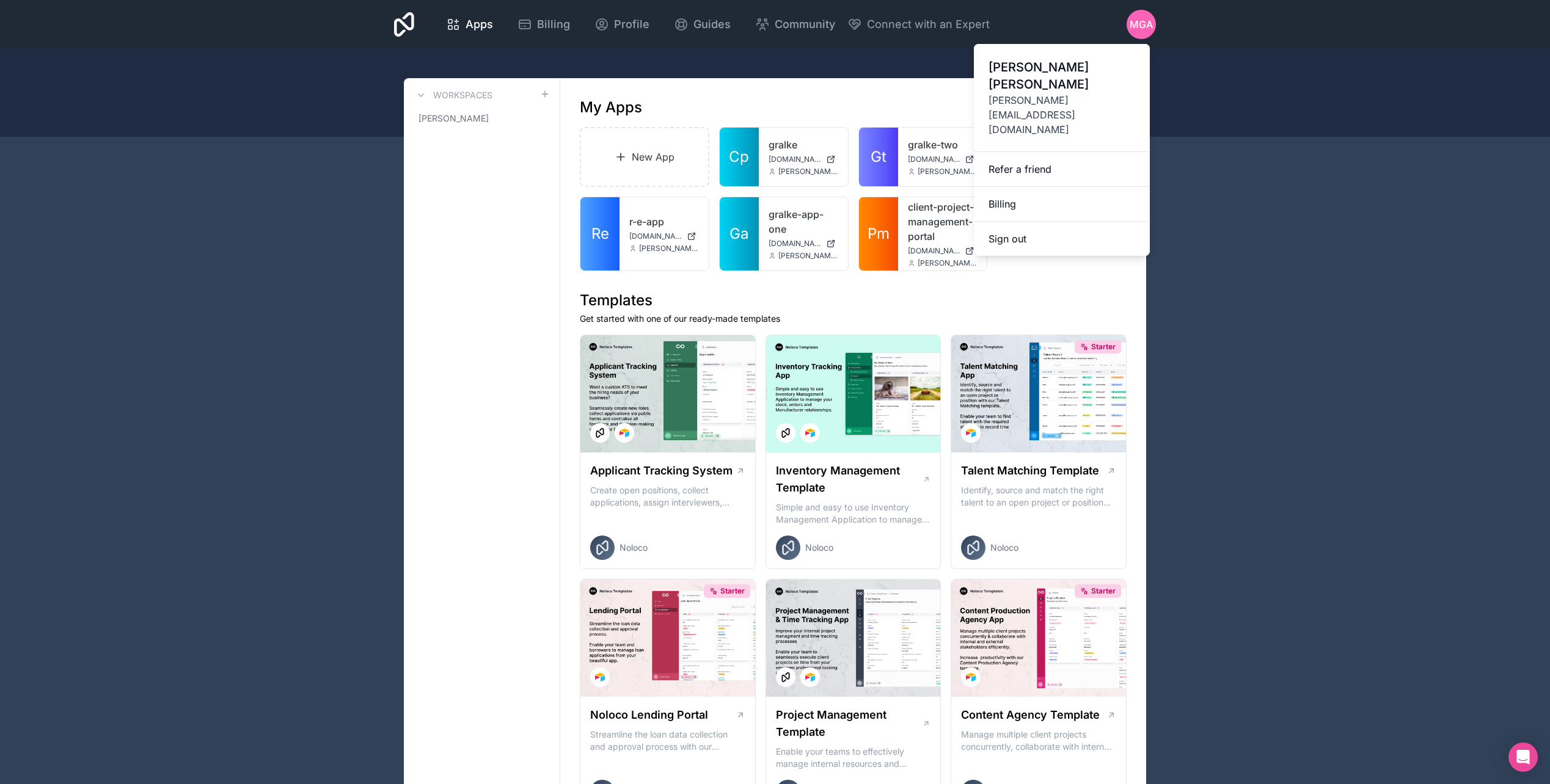
click at [884, 47] on div "Apps Billing Profile Guides Community Connect with an Expert MGA Billing Profil…" at bounding box center [775, 25] width 782 height 49
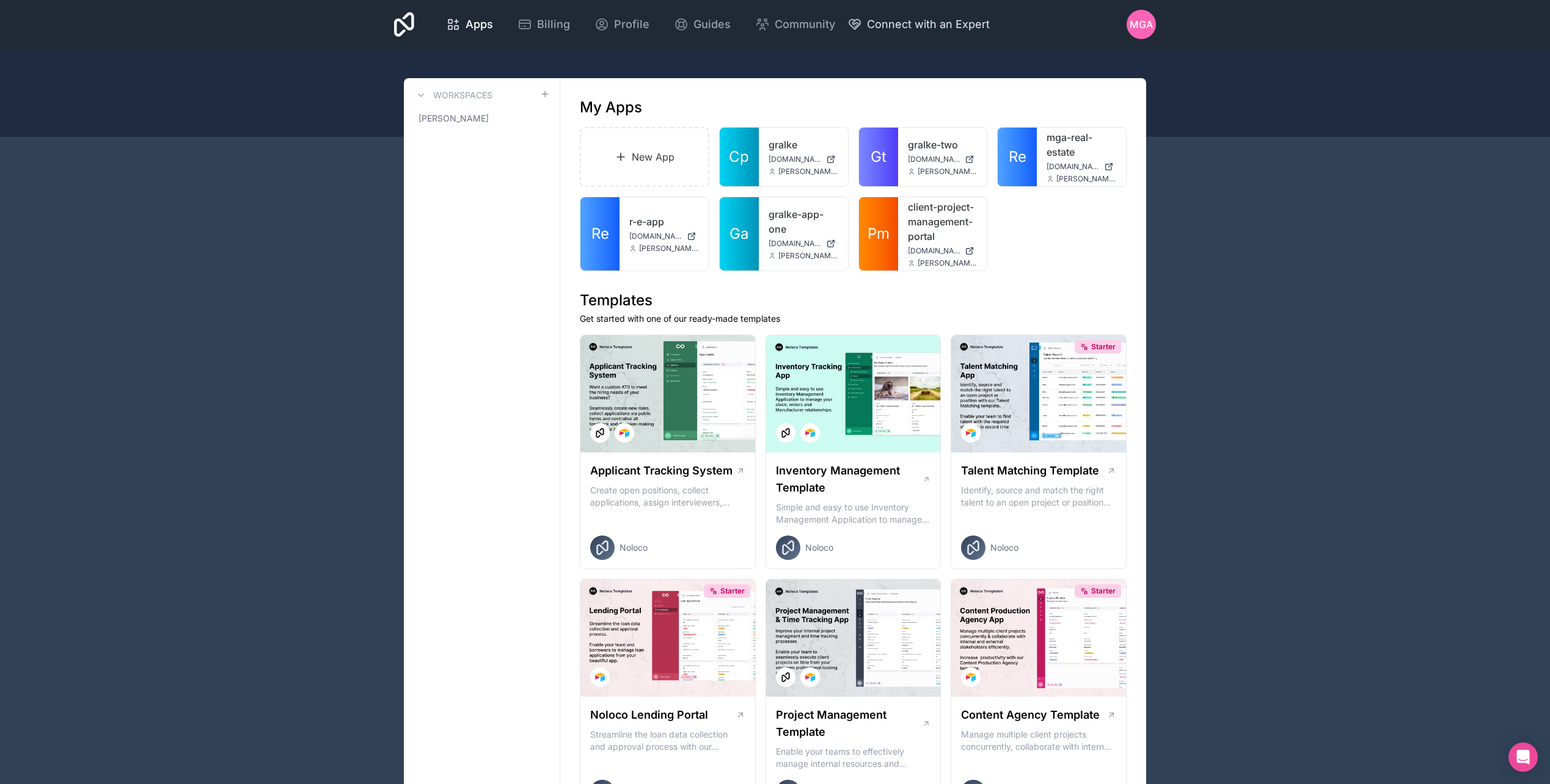
click at [872, 49] on div at bounding box center [775, 93] width 1550 height 88
click at [901, 21] on span "Connect with an Expert" at bounding box center [929, 24] width 123 height 17
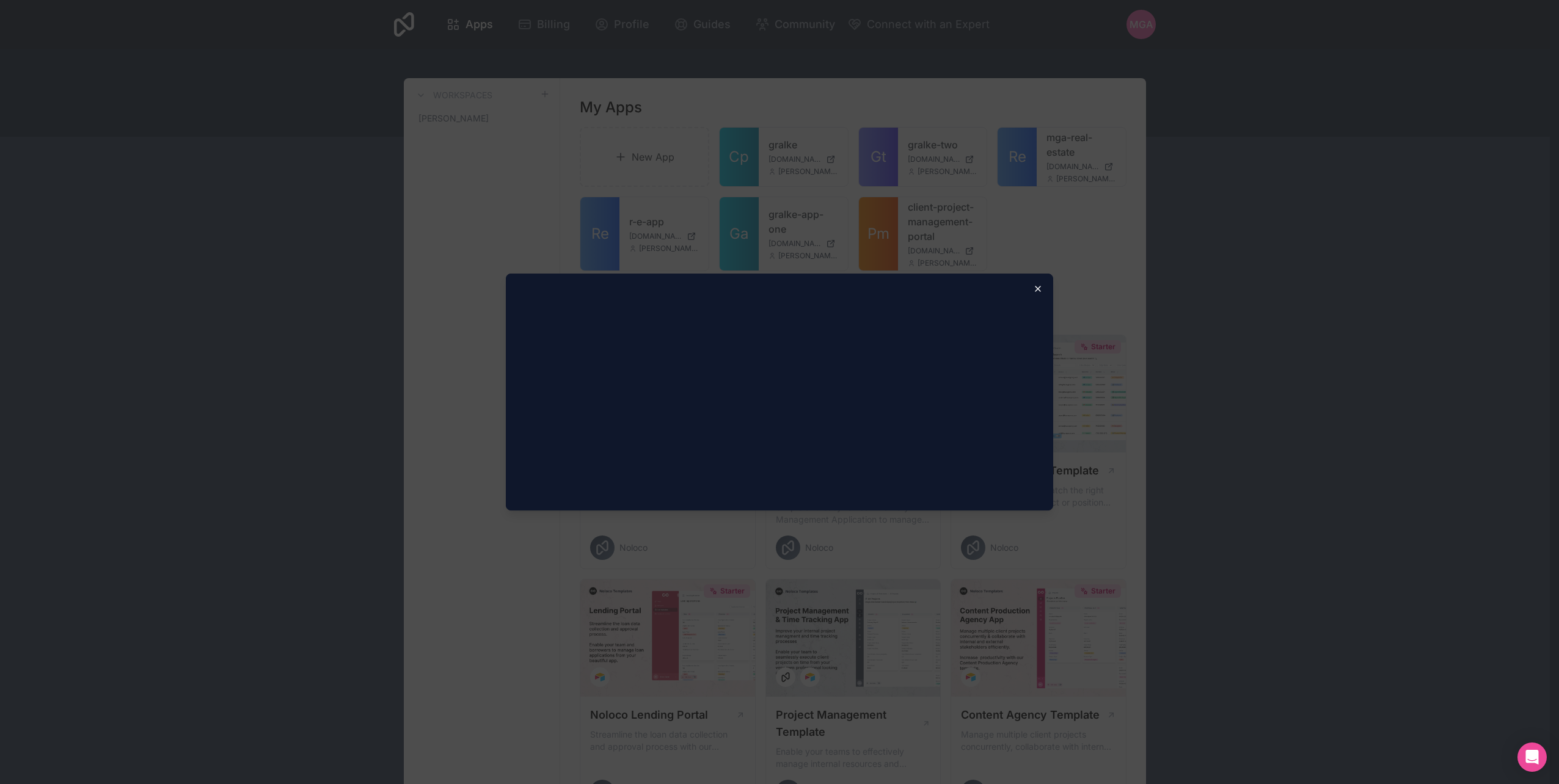
click at [1038, 284] on icon "button" at bounding box center [1038, 289] width 10 height 10
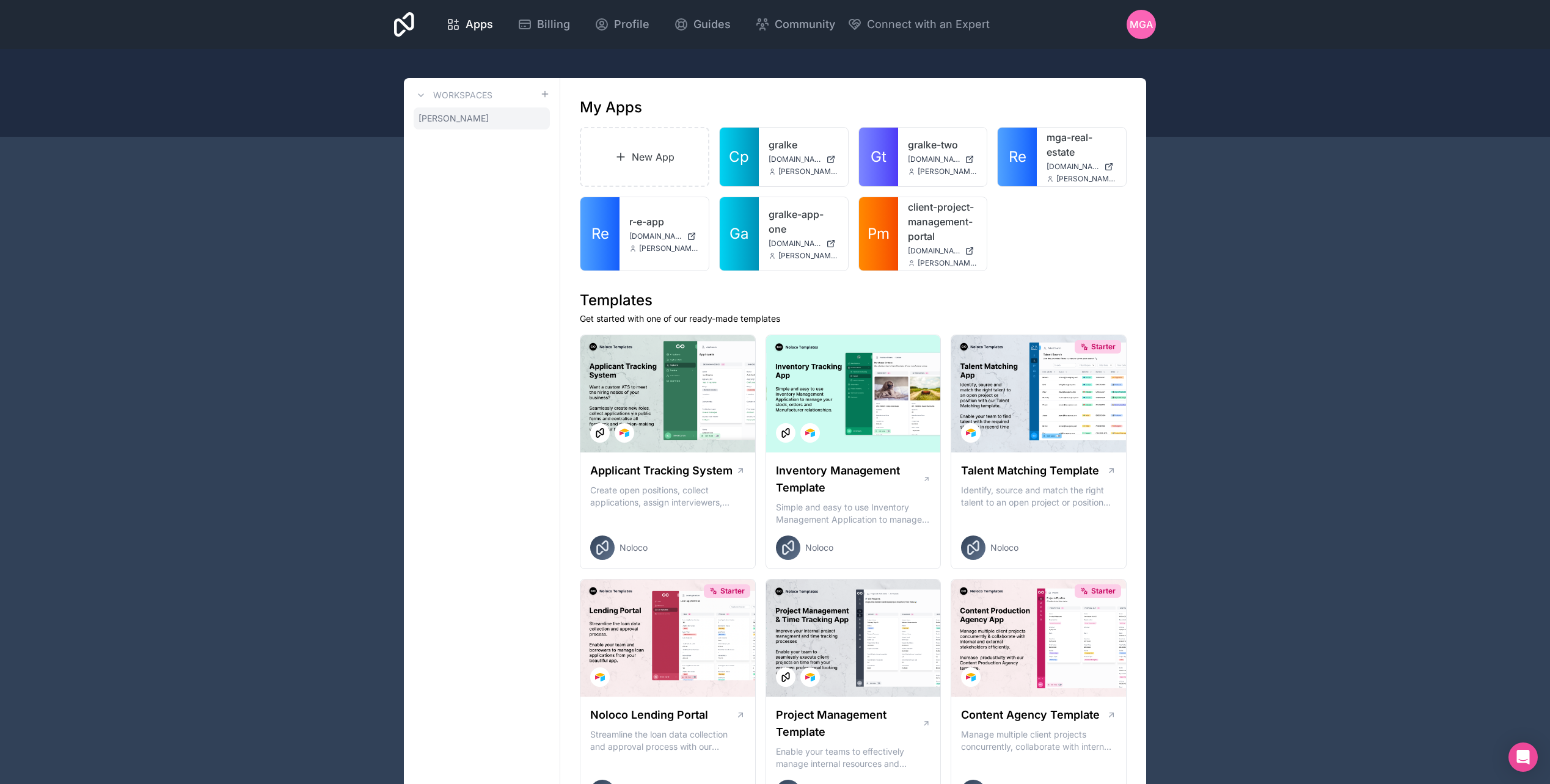
click at [489, 121] on span "[PERSON_NAME]" at bounding box center [453, 119] width 70 height 12
click at [0, 0] on icon at bounding box center [0, 0] width 0 height 0
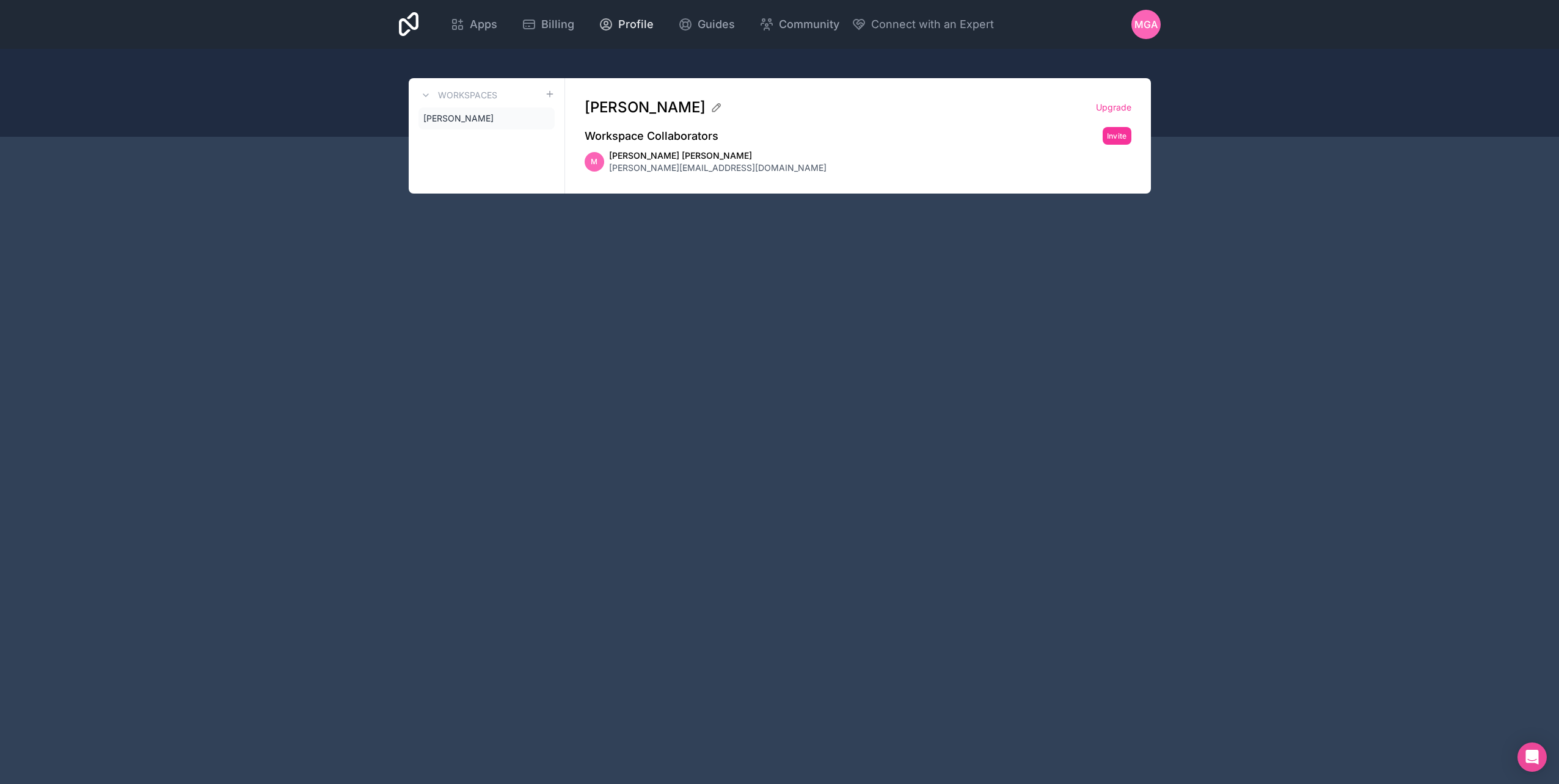
click at [607, 23] on icon at bounding box center [606, 24] width 15 height 15
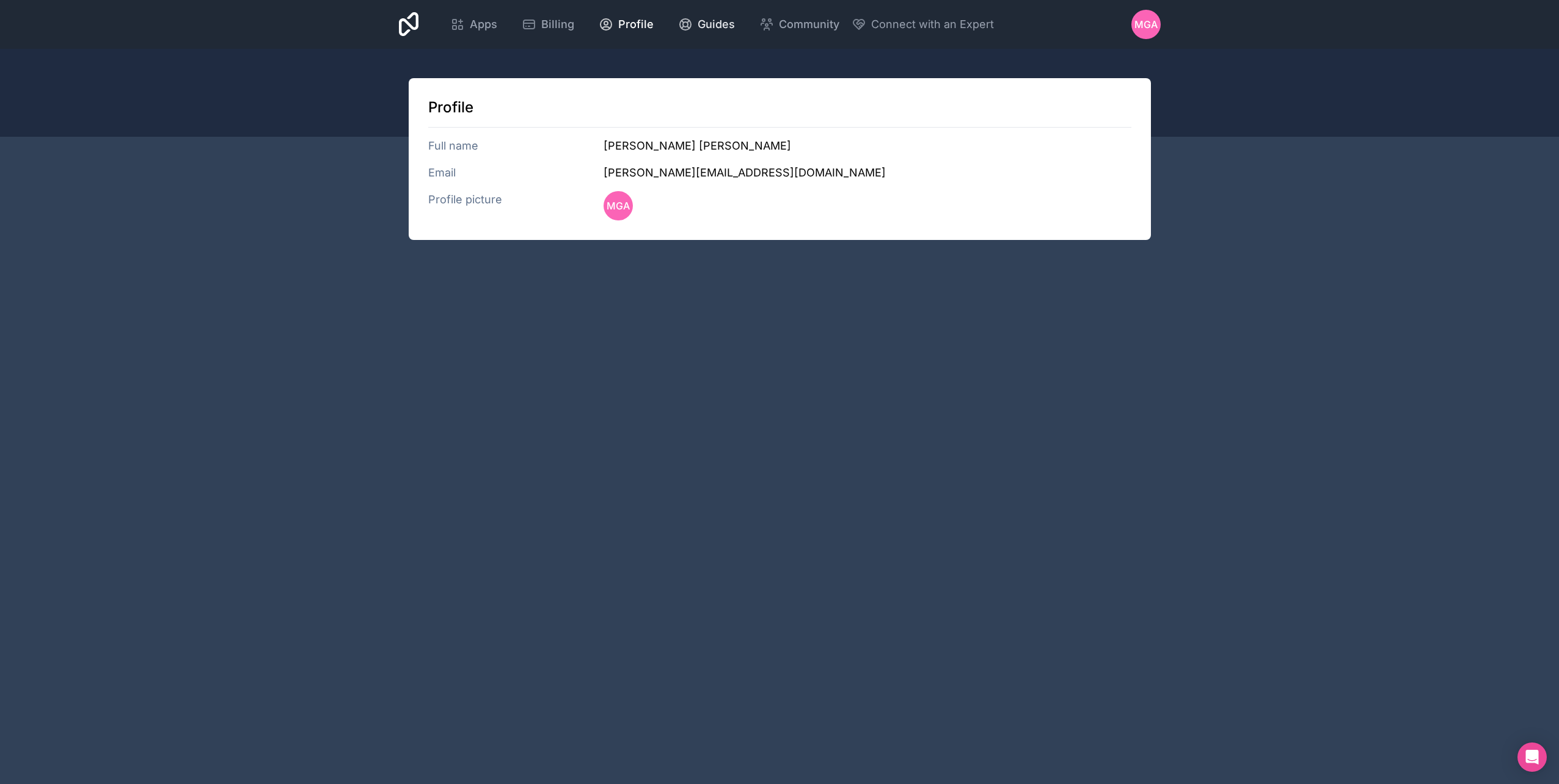
click at [693, 21] on icon at bounding box center [685, 24] width 15 height 15
click at [475, 26] on span "Apps" at bounding box center [483, 24] width 27 height 17
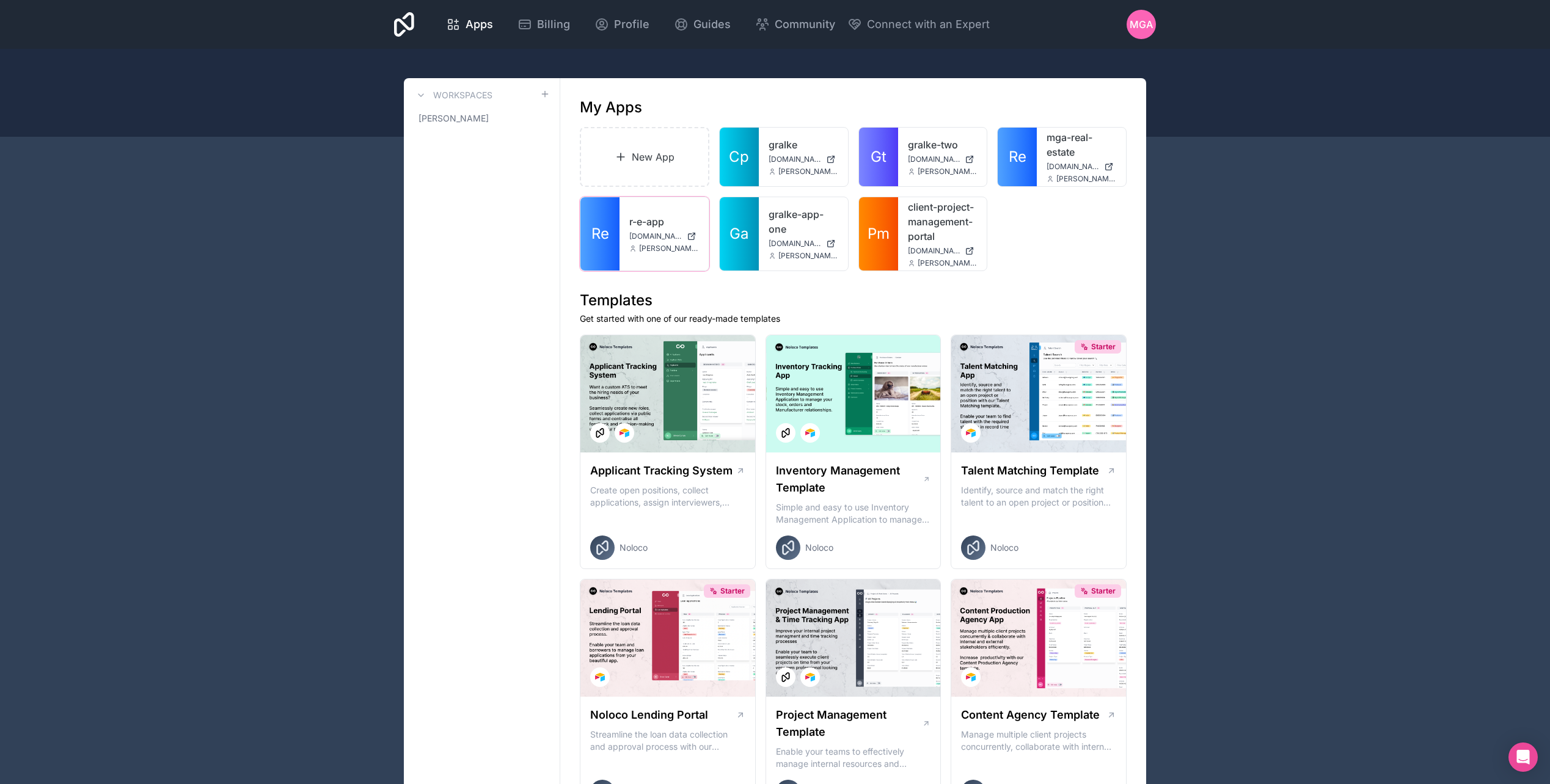
click at [0, 0] on icon at bounding box center [0, 0] width 0 height 0
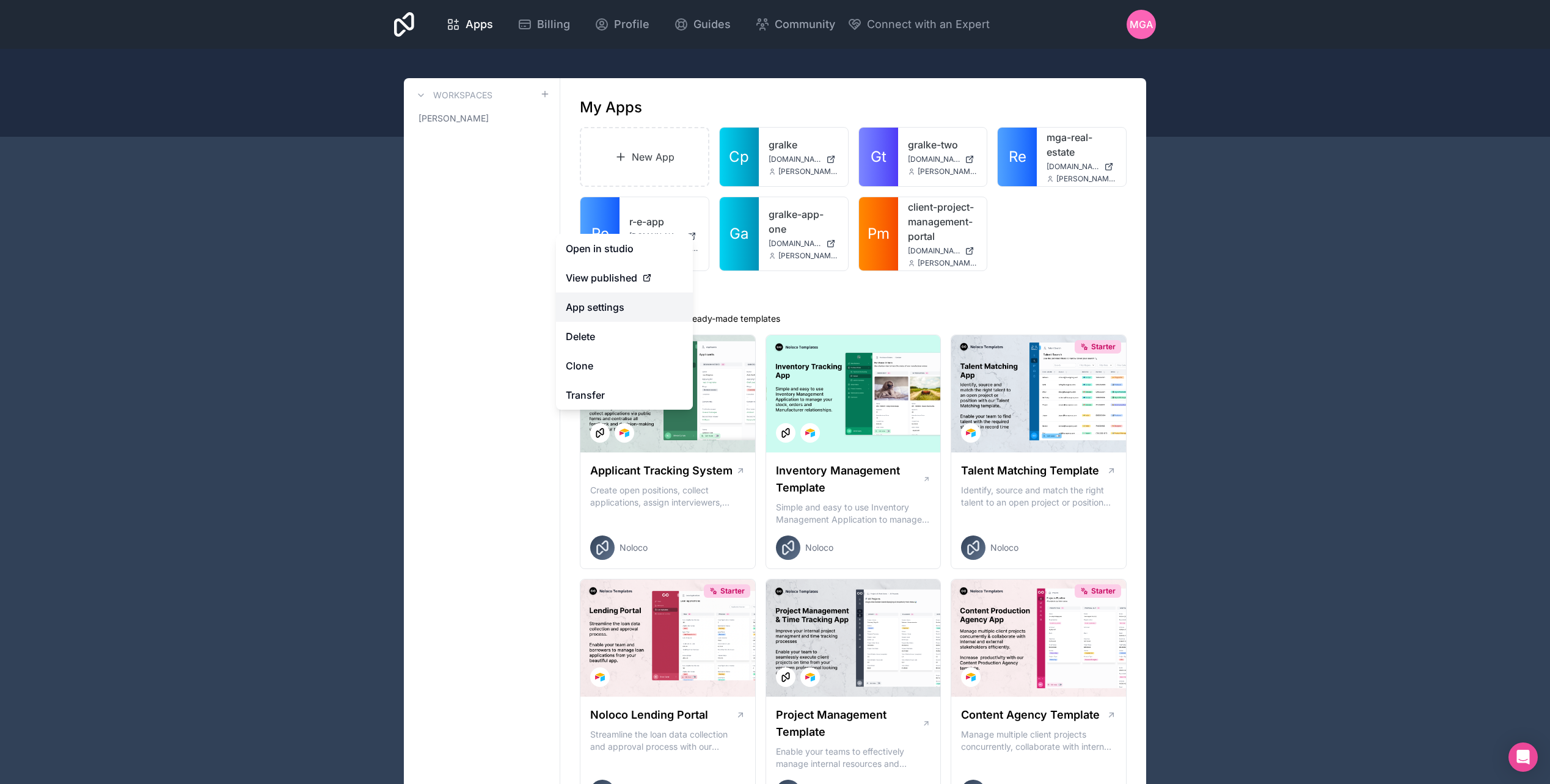
click at [605, 309] on link "App settings" at bounding box center [624, 306] width 136 height 29
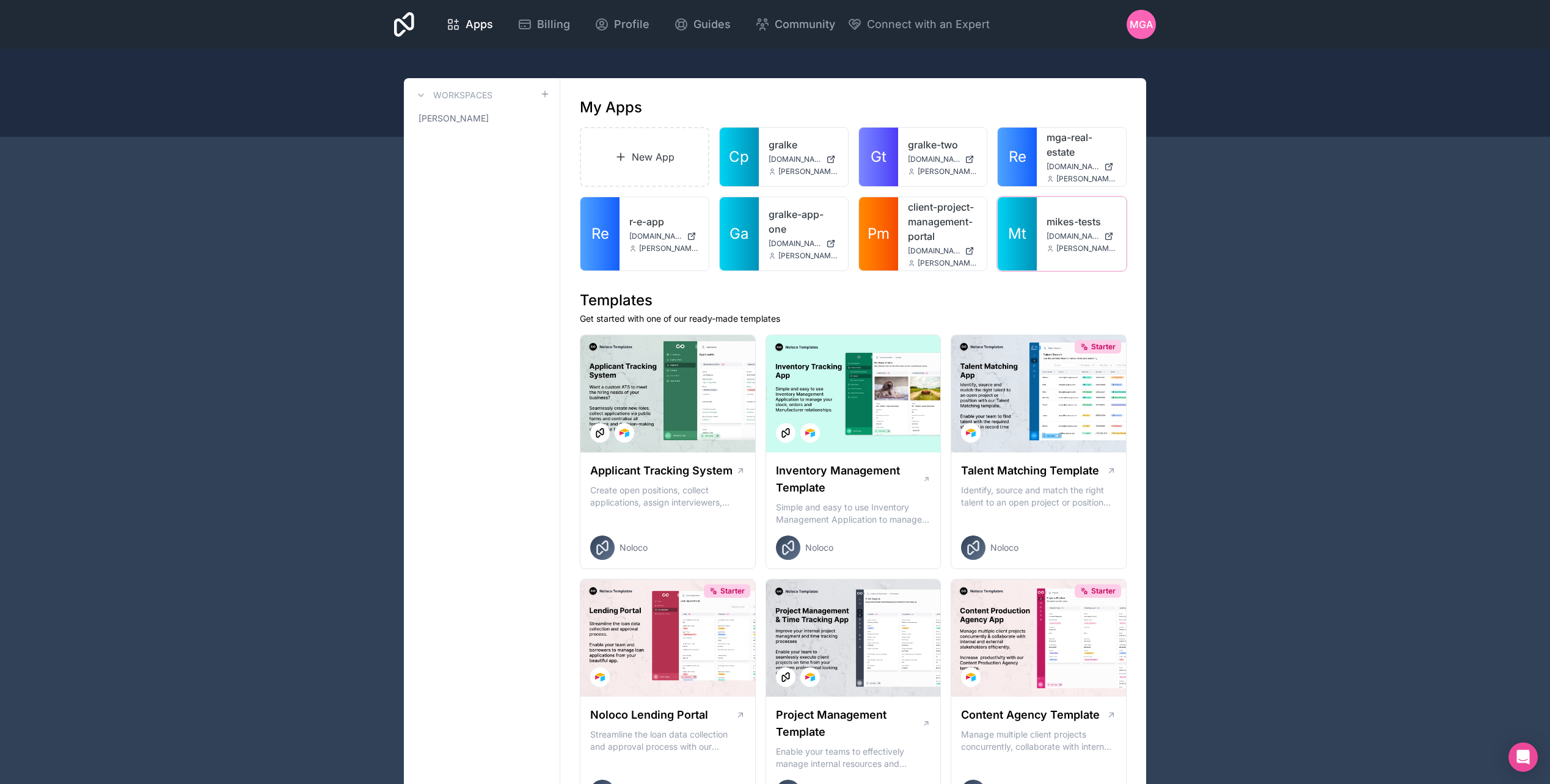
click at [1049, 223] on link "mikes-tests" at bounding box center [1081, 222] width 70 height 15
